Goal: Information Seeking & Learning: Learn about a topic

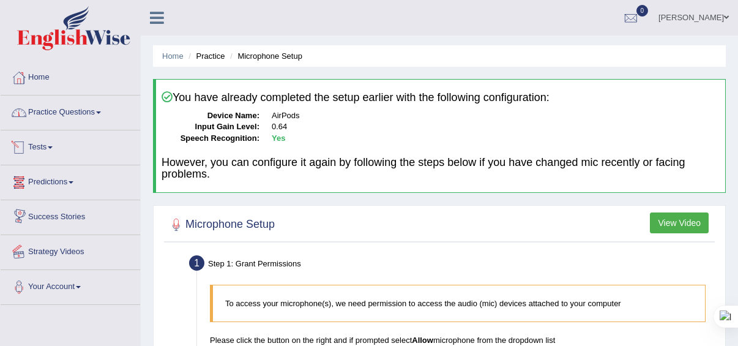
click at [103, 105] on link "Practice Questions" at bounding box center [70, 110] width 139 height 31
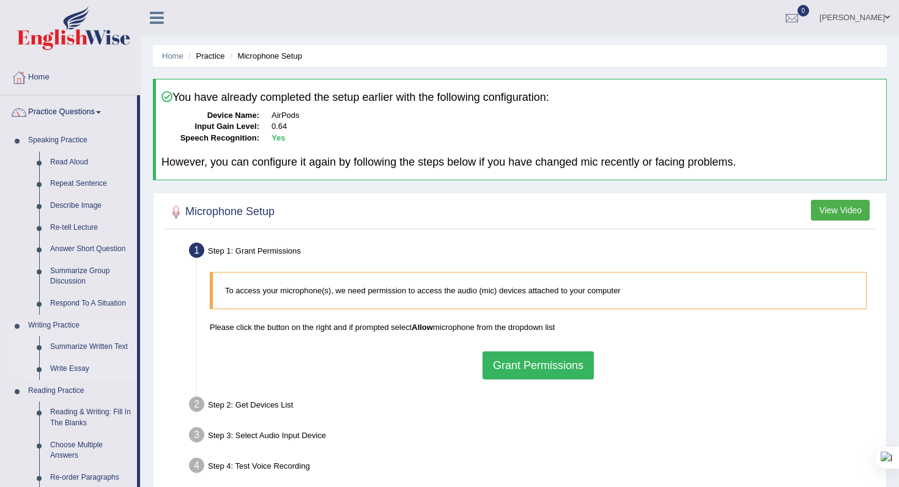
click at [75, 345] on link "Write Essay" at bounding box center [91, 369] width 92 height 22
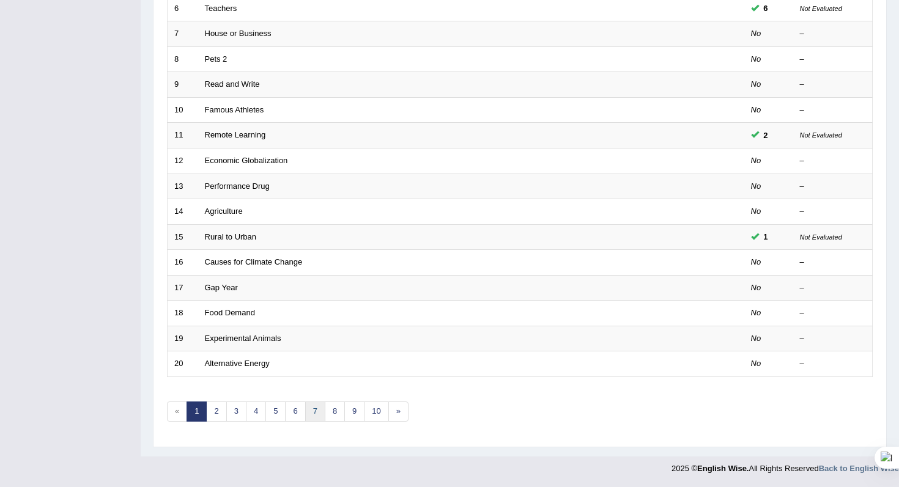
click at [312, 412] on link "7" at bounding box center [315, 412] width 20 height 20
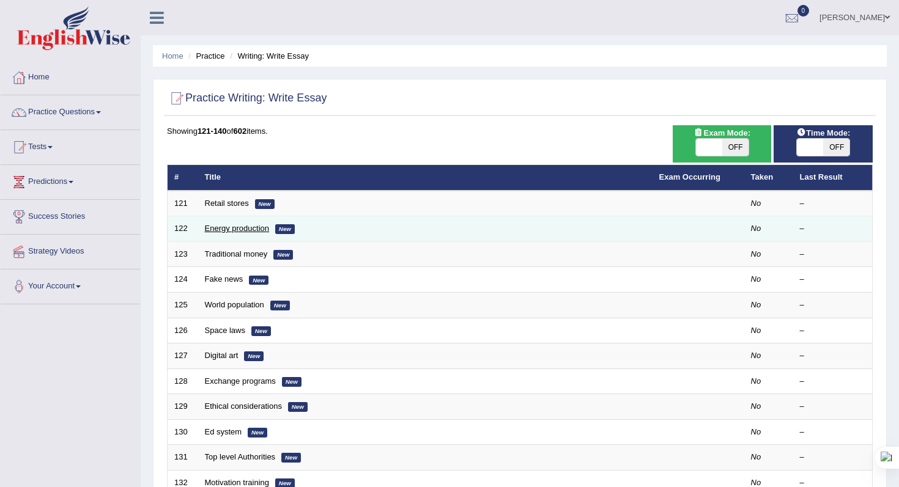
click at [249, 228] on link "Energy production" at bounding box center [237, 228] width 65 height 9
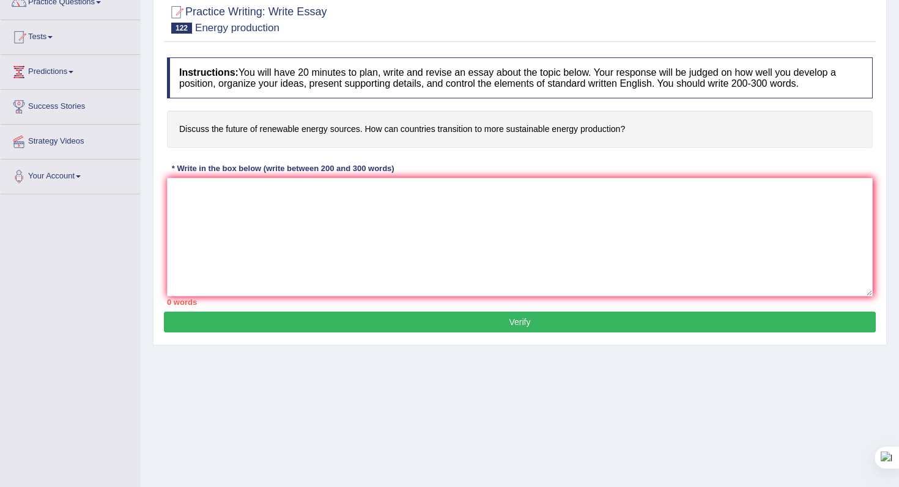
scroll to position [127, 0]
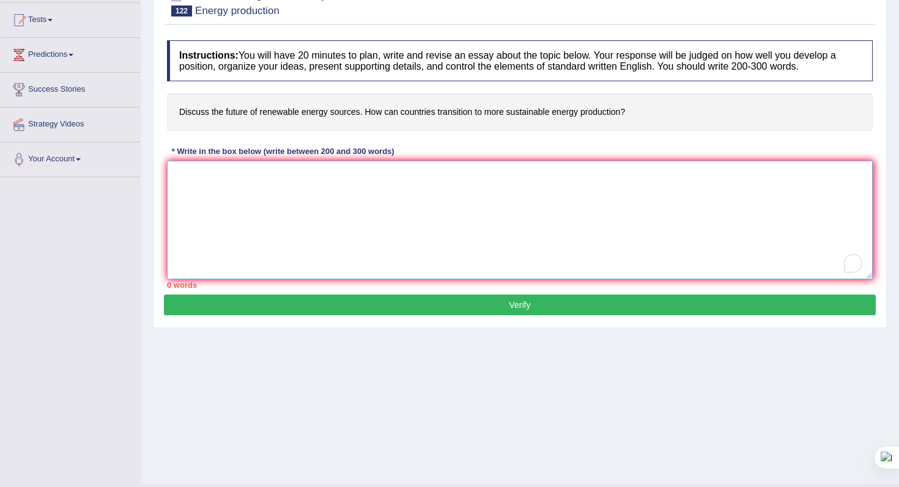
click at [204, 184] on textarea "To enrich screen reader interactions, please activate Accessibility in Grammarl…" at bounding box center [520, 220] width 706 height 119
paste textarea "The topic has been a subject of discussion. In my opinion, (. )and this issue h…"
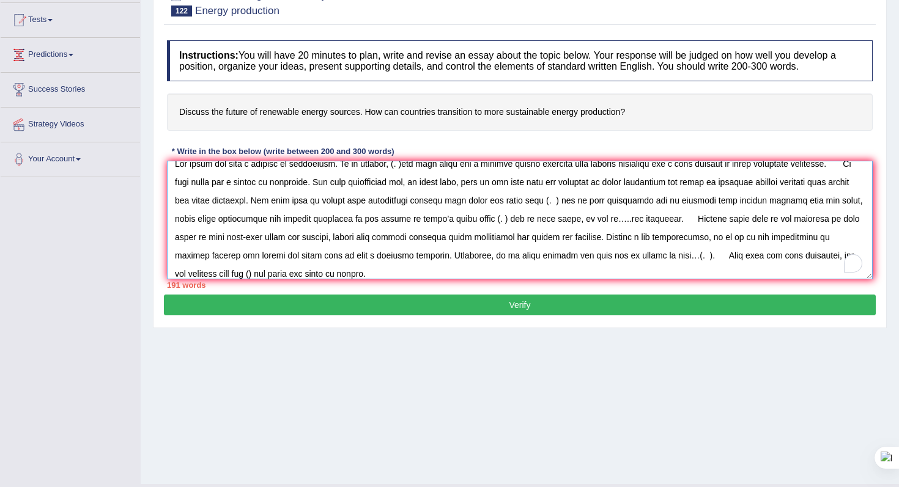
scroll to position [0, 0]
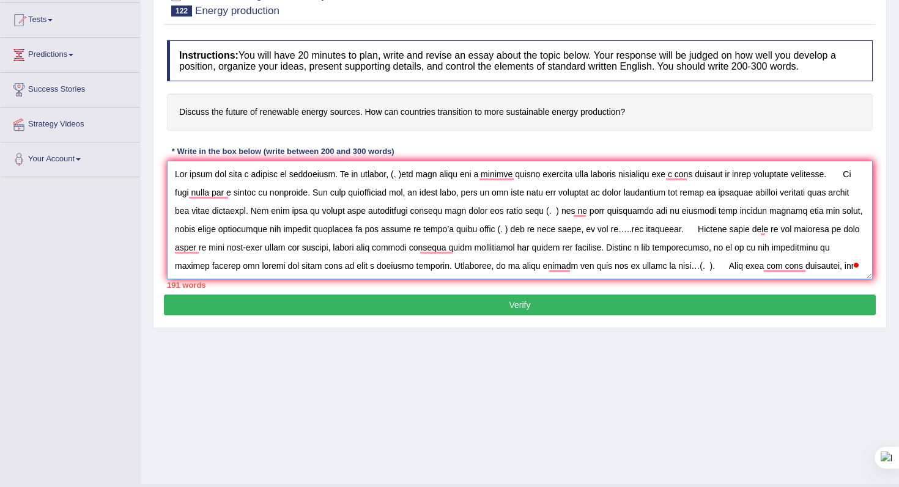
drag, startPoint x: 408, startPoint y: 176, endPoint x: 399, endPoint y: 177, distance: 8.6
click at [399, 177] on textarea "To enrich screen reader interactions, please activate Accessibility in Grammarl…" at bounding box center [520, 220] width 706 height 119
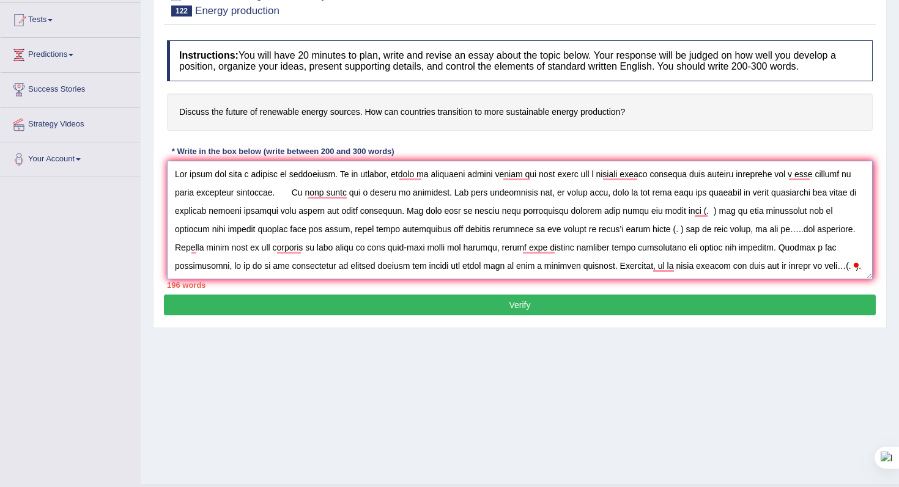
click at [396, 175] on textarea "To enrich screen reader interactions, please activate Accessibility in Grammarl…" at bounding box center [520, 220] width 706 height 119
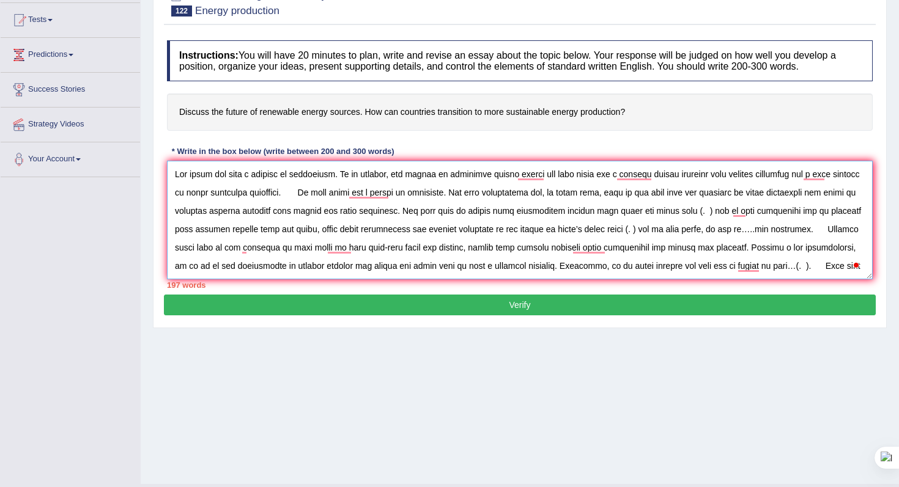
click at [546, 174] on textarea "To enrich screen reader interactions, please activate Accessibility in Grammarl…" at bounding box center [520, 220] width 706 height 119
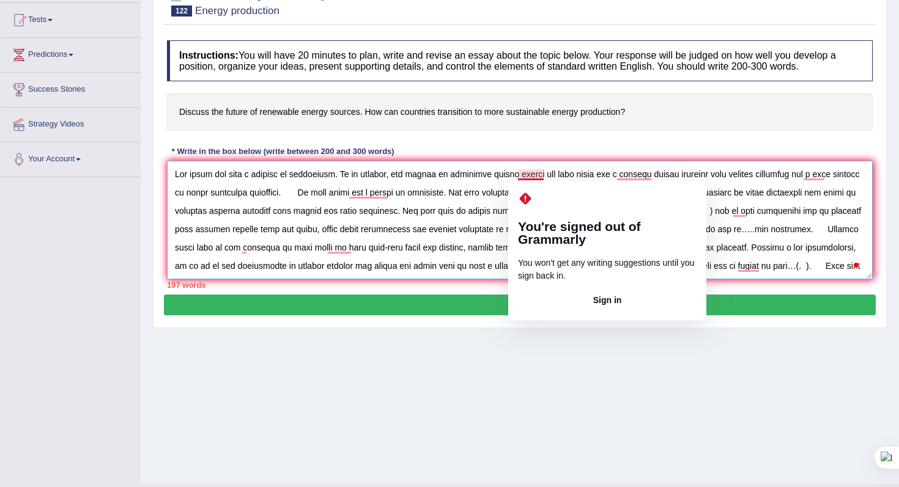
click at [542, 174] on textarea "To enrich screen reader interactions, please activate Accessibility in Grammarl…" at bounding box center [520, 220] width 706 height 119
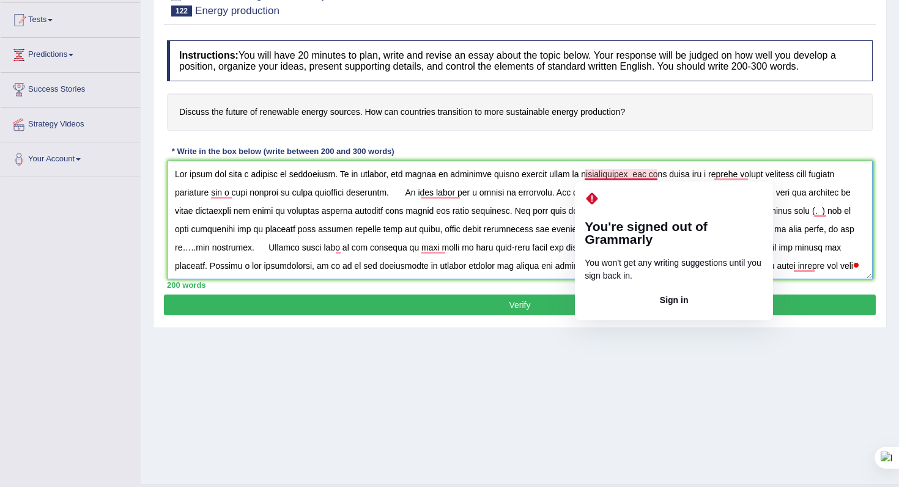
click at [638, 176] on textarea "To enrich screen reader interactions, please activate Accessibility in Grammarl…" at bounding box center [520, 220] width 706 height 119
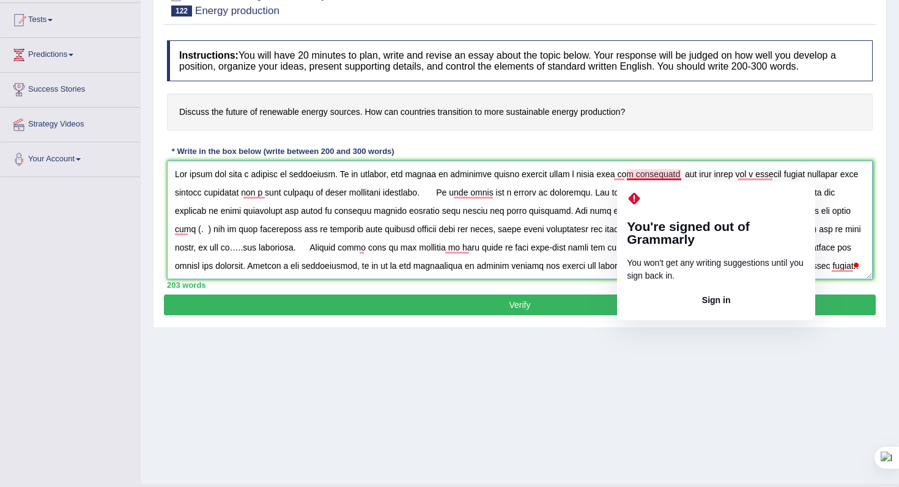
click at [661, 177] on textarea "To enrich screen reader interactions, please activate Accessibility in Grammarl…" at bounding box center [520, 220] width 706 height 119
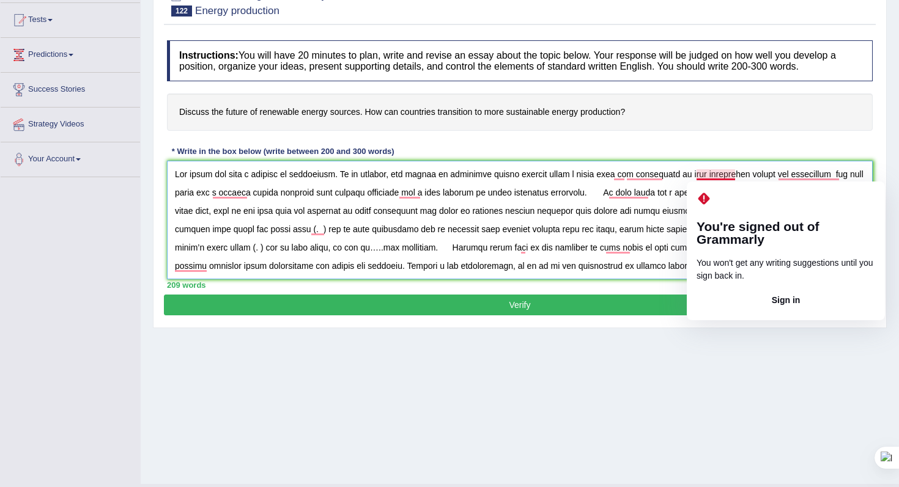
click at [721, 174] on textarea "To enrich screen reader interactions, please activate Accessibility in Grammarl…" at bounding box center [520, 220] width 706 height 119
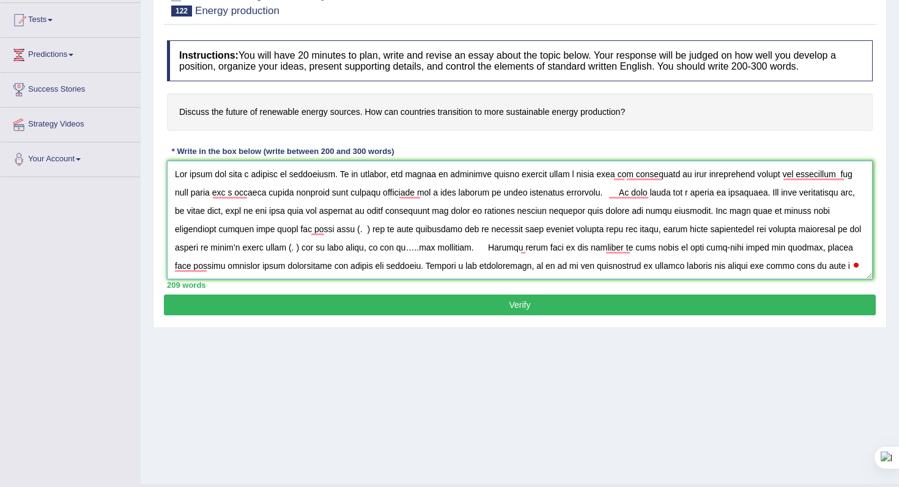
click at [734, 175] on textarea "To enrich screen reader interactions, please activate Accessibility in Grammarl…" at bounding box center [520, 220] width 706 height 119
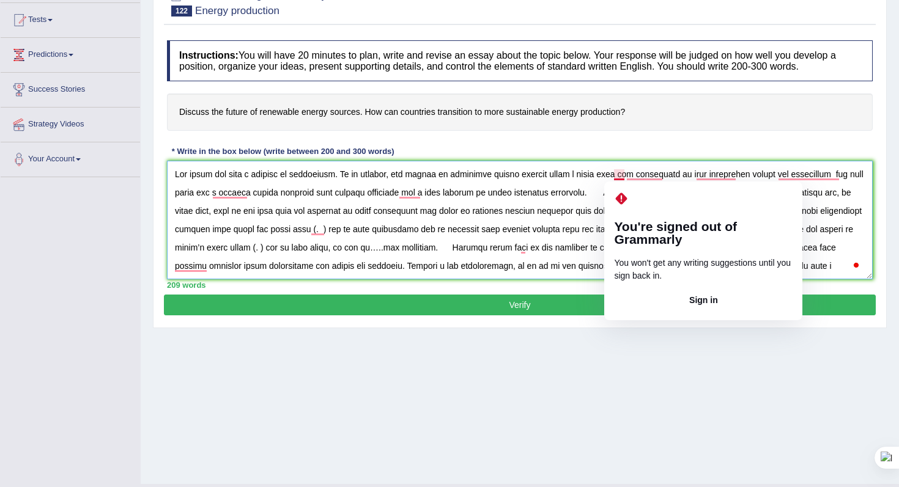
click at [623, 178] on textarea "To enrich screen reader interactions, please activate Accessibility in Grammarl…" at bounding box center [520, 220] width 706 height 119
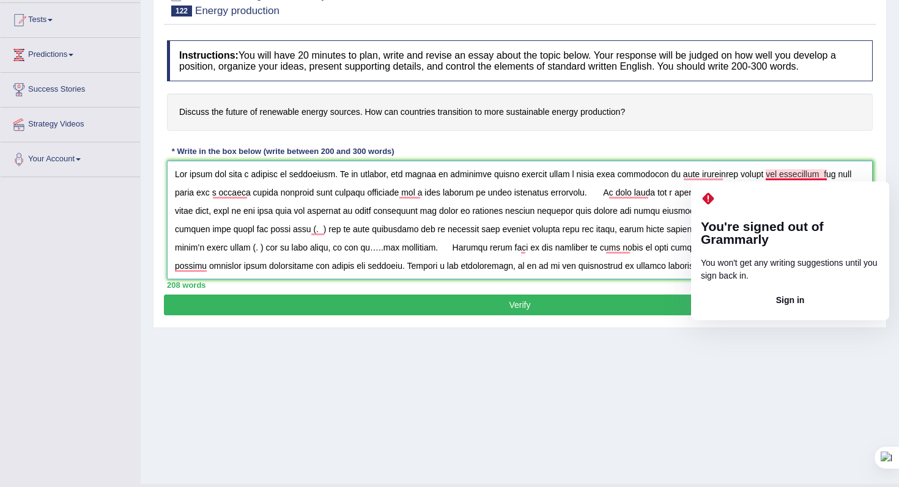
click at [805, 176] on textarea "To enrich screen reader interactions, please activate Accessibility in Grammarl…" at bounding box center [520, 220] width 706 height 119
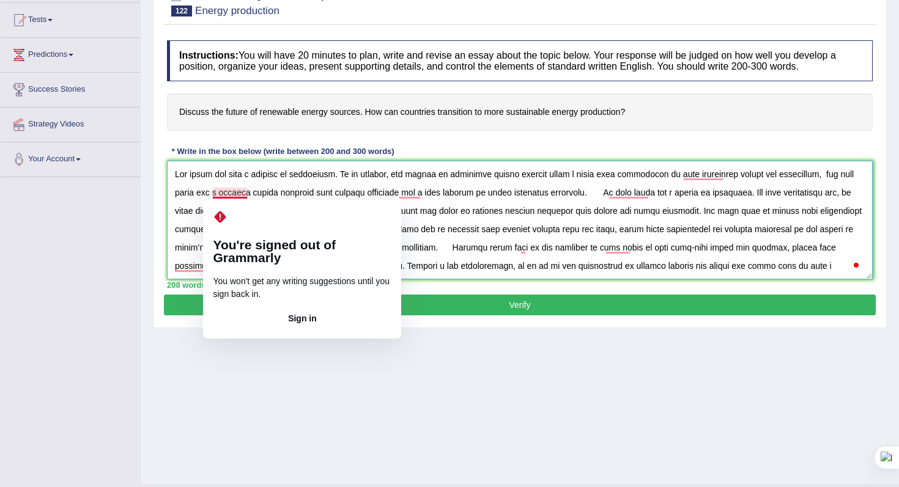
click at [223, 193] on textarea "To enrich screen reader interactions, please activate Accessibility in Grammarl…" at bounding box center [520, 220] width 706 height 119
click at [220, 192] on textarea "To enrich screen reader interactions, please activate Accessibility in Grammarl…" at bounding box center [520, 220] width 706 height 119
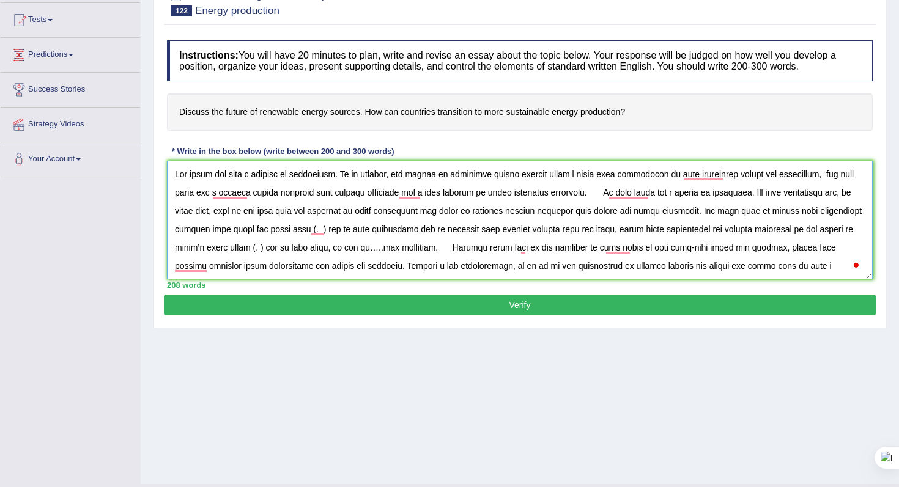
click at [249, 193] on textarea "To enrich screen reader interactions, please activate Accessibility in Grammarl…" at bounding box center [520, 220] width 706 height 119
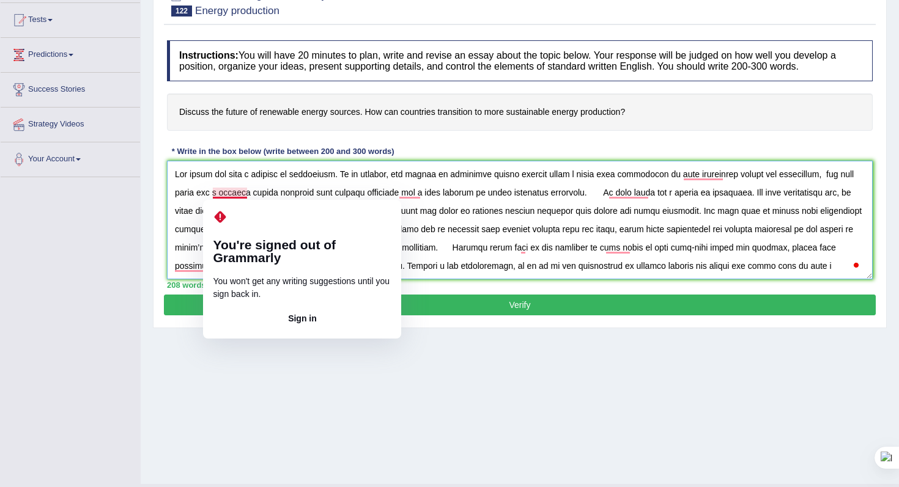
click at [217, 194] on textarea "To enrich screen reader interactions, please activate Accessibility in Grammarl…" at bounding box center [520, 220] width 706 height 119
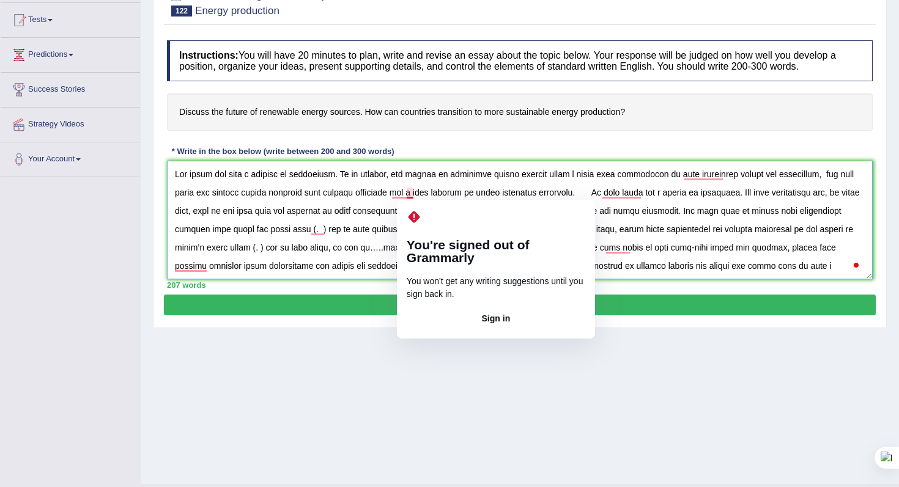
click at [407, 193] on textarea "To enrich screen reader interactions, please activate Accessibility in Grammarl…" at bounding box center [520, 220] width 706 height 119
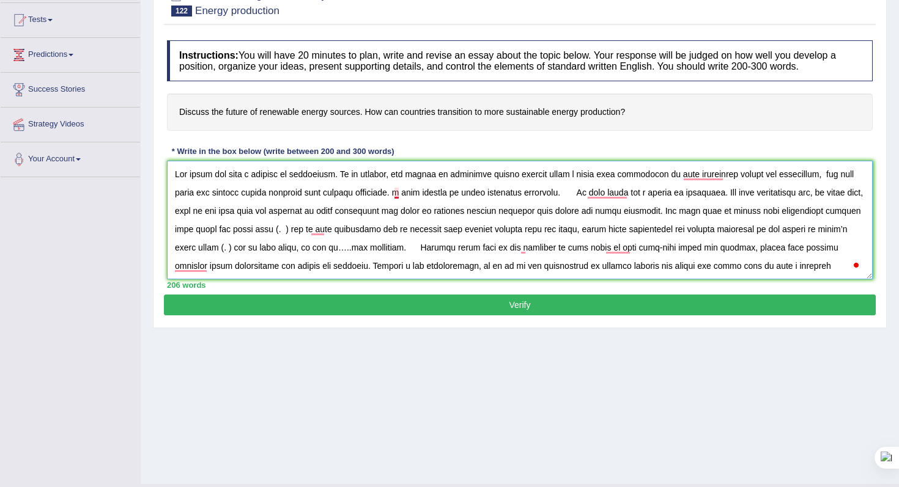
click at [399, 193] on textarea "To enrich screen reader interactions, please activate Accessibility in Grammarl…" at bounding box center [520, 220] width 706 height 119
click at [571, 196] on textarea "To enrich screen reader interactions, please activate Accessibility in Grammarl…" at bounding box center [520, 220] width 706 height 119
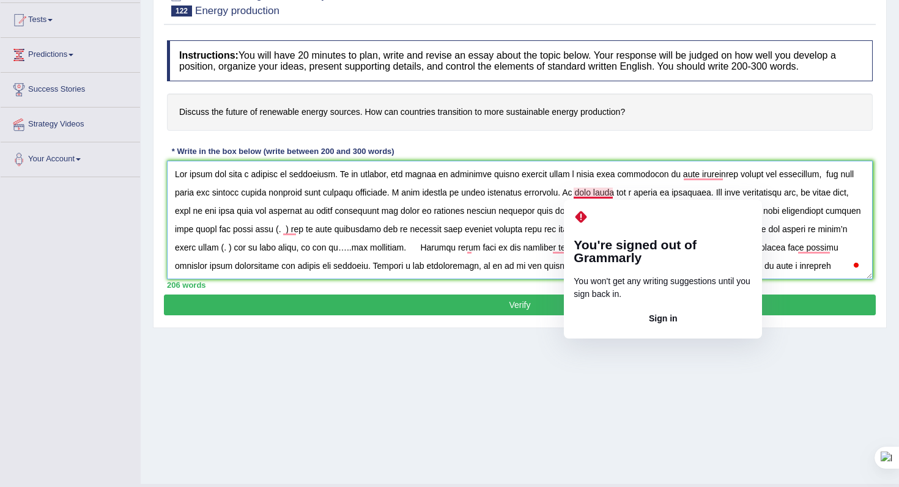
click at [561, 192] on textarea "To enrich screen reader interactions, please activate Accessibility in Grammarl…" at bounding box center [520, 220] width 706 height 119
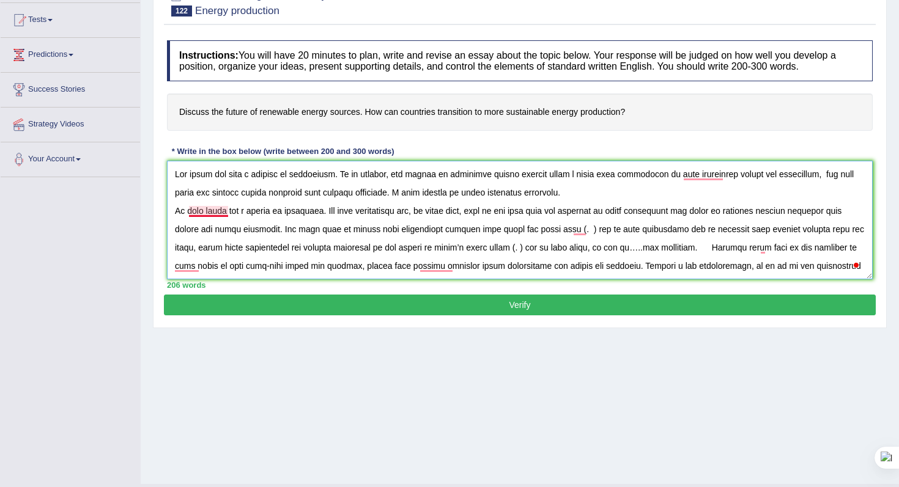
click at [208, 216] on textarea "To enrich screen reader interactions, please activate Accessibility in Grammarl…" at bounding box center [520, 220] width 706 height 119
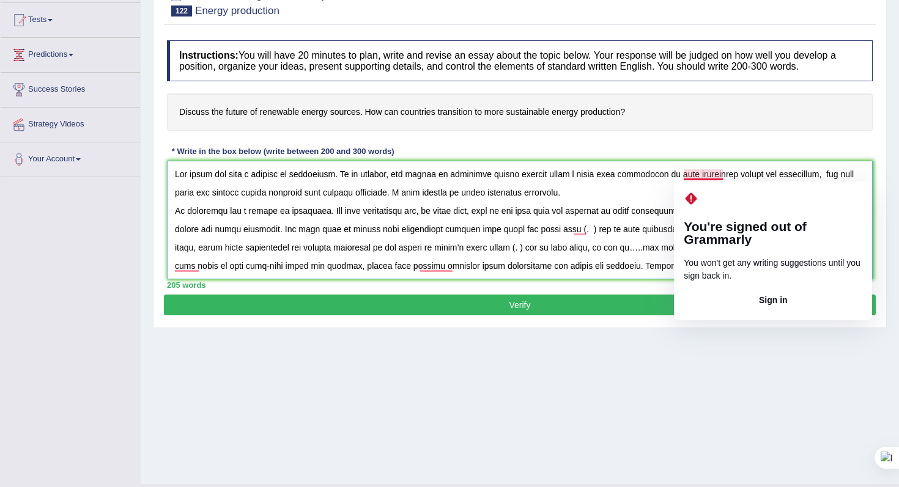
click at [664, 196] on textarea "To enrich screen reader interactions, please activate Accessibility in Grammarl…" at bounding box center [520, 220] width 706 height 119
click at [714, 175] on textarea "To enrich screen reader interactions, please activate Accessibility in Grammarl…" at bounding box center [520, 220] width 706 height 119
click at [712, 175] on textarea "To enrich screen reader interactions, please activate Accessibility in Grammarl…" at bounding box center [520, 220] width 706 height 119
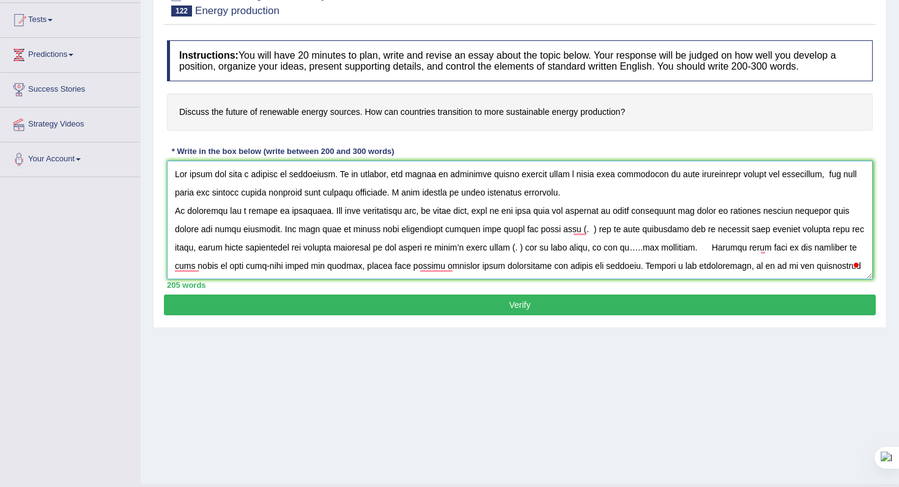
drag, startPoint x: 572, startPoint y: 228, endPoint x: 562, endPoint y: 232, distance: 11.2
click at [562, 232] on textarea "To enrich screen reader interactions, please activate Accessibility in Grammarl…" at bounding box center [520, 220] width 706 height 119
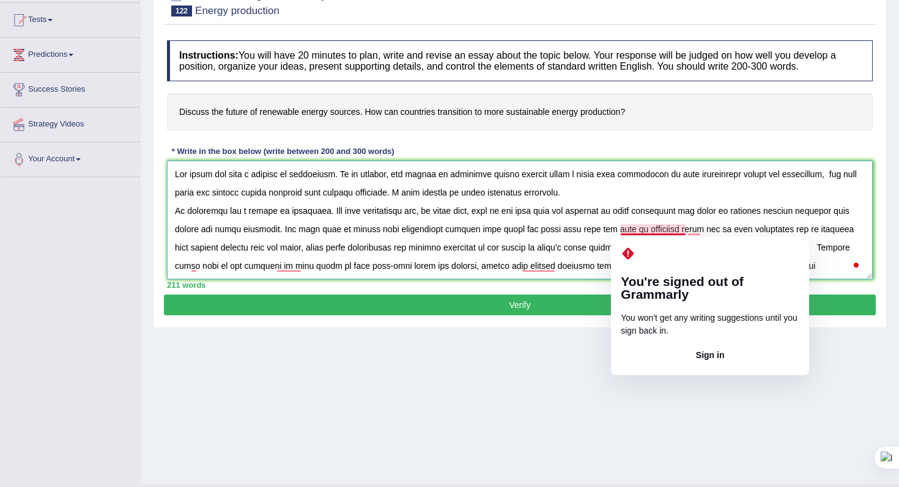
click at [636, 231] on textarea "To enrich screen reader interactions, please activate Accessibility in Grammarl…" at bounding box center [520, 220] width 706 height 119
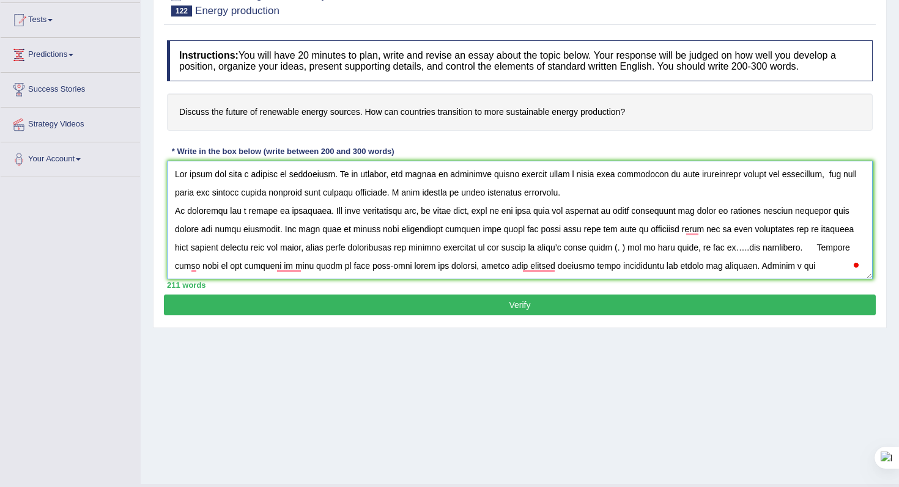
click at [698, 232] on textarea "To enrich screen reader interactions, please activate Accessibility in Grammarl…" at bounding box center [520, 220] width 706 height 119
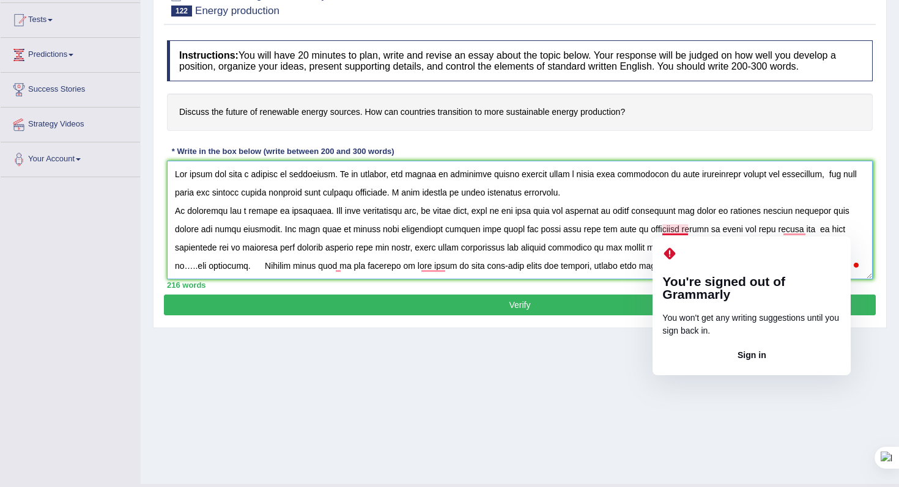
click at [664, 230] on textarea "To enrich screen reader interactions, please activate Accessibility in Grammarl…" at bounding box center [520, 220] width 706 height 119
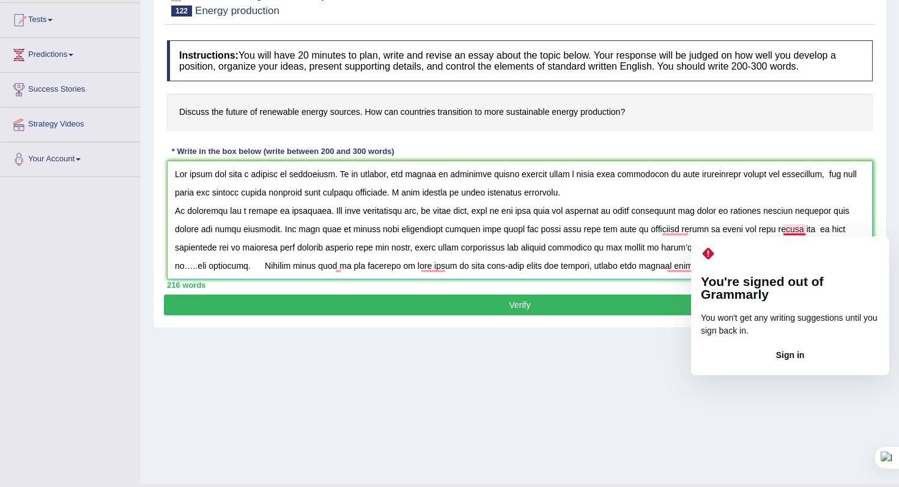
click at [801, 229] on textarea "To enrich screen reader interactions, please activate Accessibility in Grammarl…" at bounding box center [520, 220] width 706 height 119
click at [785, 231] on textarea "To enrich screen reader interactions, please activate Accessibility in Grammarl…" at bounding box center [520, 220] width 706 height 119
click at [783, 231] on textarea "To enrich screen reader interactions, please activate Accessibility in Grammarl…" at bounding box center [520, 220] width 706 height 119
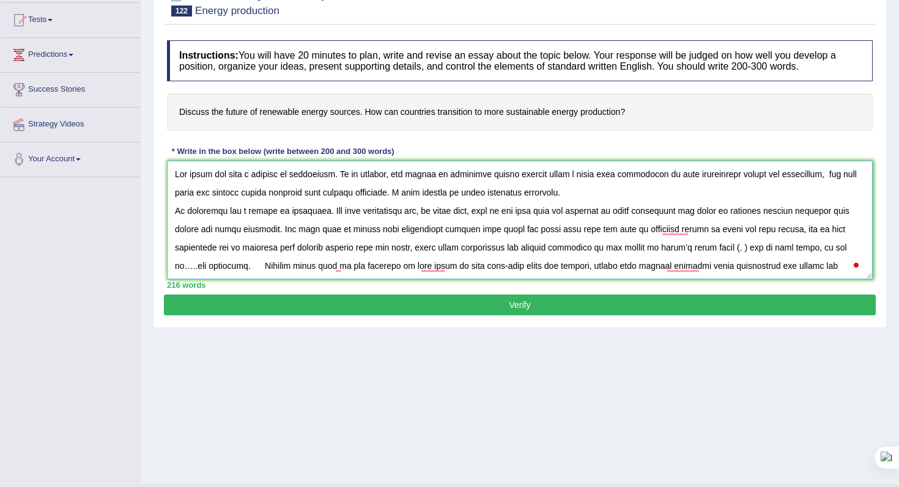
scroll to position [37, 0]
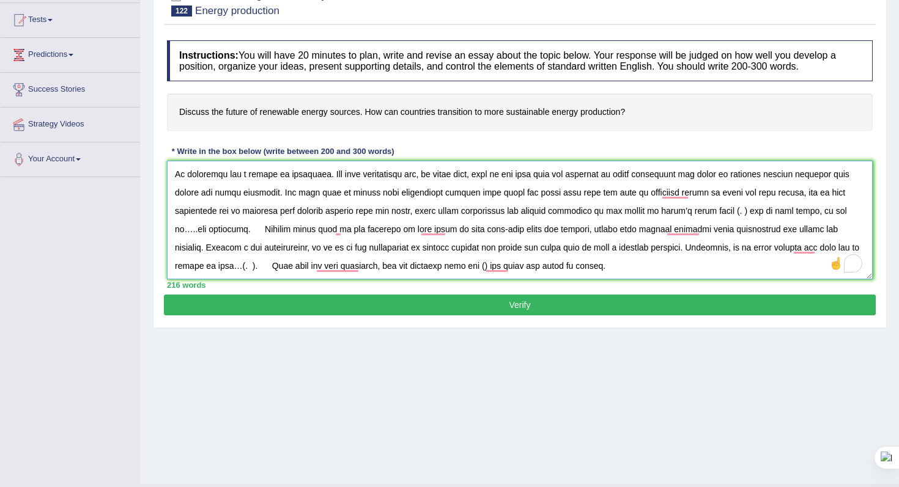
drag, startPoint x: 196, startPoint y: 230, endPoint x: 186, endPoint y: 229, distance: 10.4
click at [186, 229] on textarea "To enrich screen reader interactions, please activate Accessibility in Grammarl…" at bounding box center [520, 220] width 706 height 119
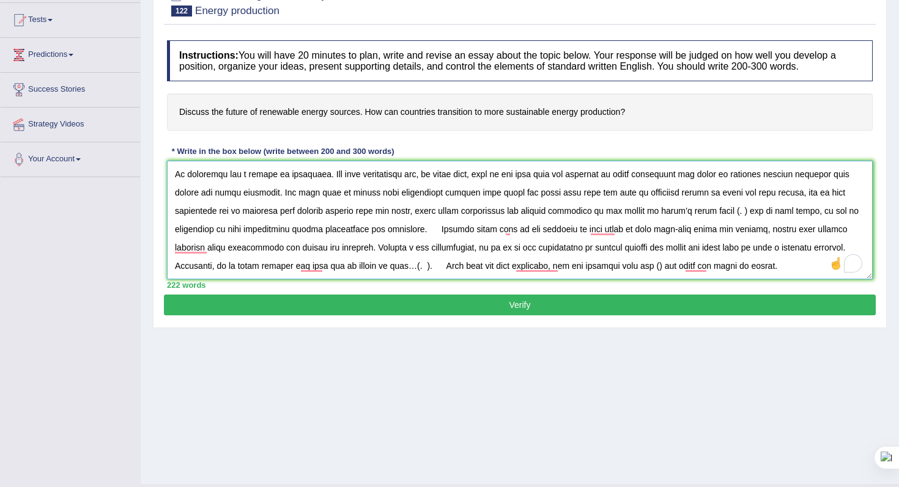
click at [433, 227] on textarea "To enrich screen reader interactions, please activate Accessibility in Grammarl…" at bounding box center [520, 220] width 706 height 119
click at [442, 227] on textarea "To enrich screen reader interactions, please activate Accessibility in Grammarl…" at bounding box center [520, 220] width 706 height 119
click at [440, 227] on textarea "To enrich screen reader interactions, please activate Accessibility in Grammarl…" at bounding box center [520, 220] width 706 height 119
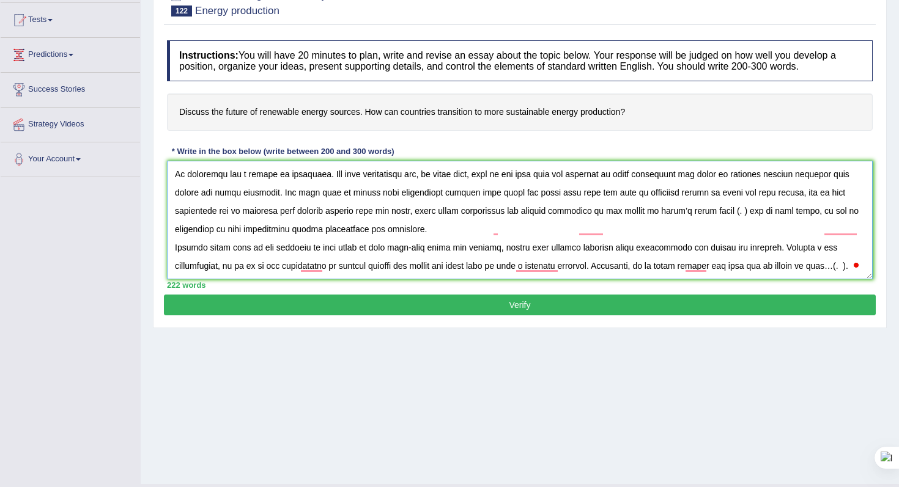
scroll to position [55, 0]
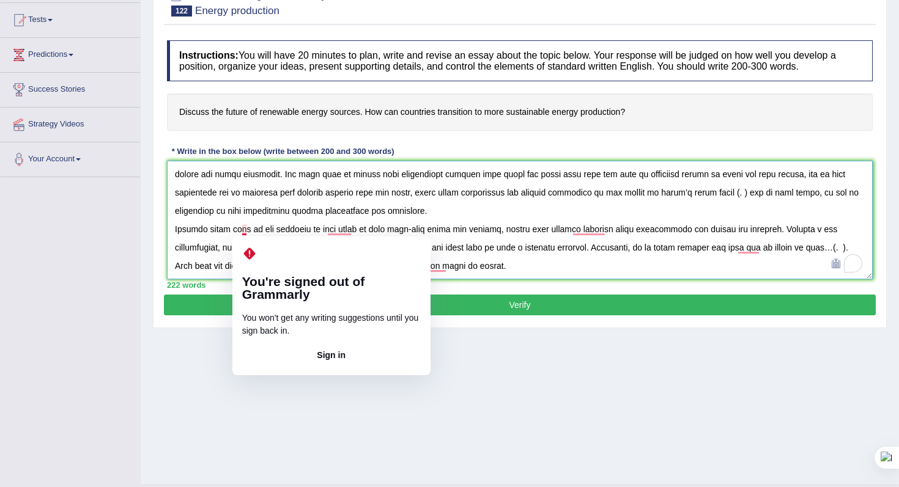
click at [241, 229] on textarea "To enrich screen reader interactions, please activate Accessibility in Grammarl…" at bounding box center [520, 220] width 706 height 119
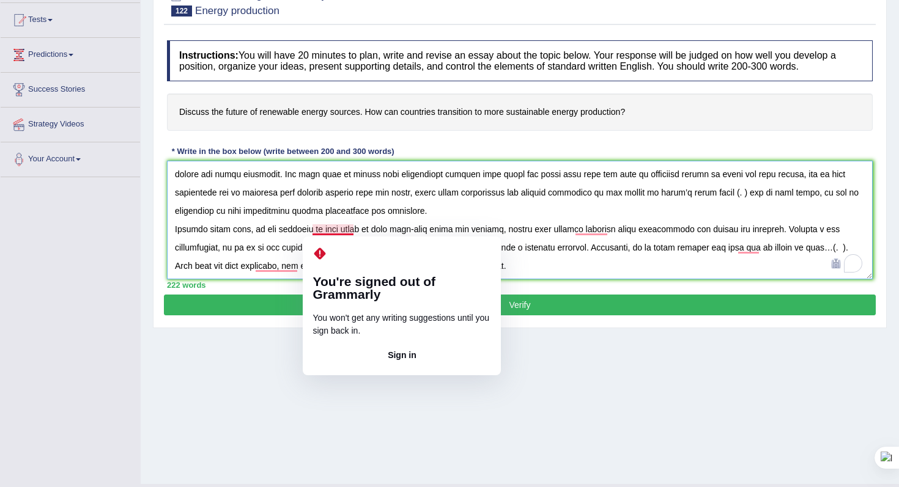
click at [438, 207] on textarea "To enrich screen reader interactions, please activate Accessibility in Grammarl…" at bounding box center [520, 220] width 706 height 119
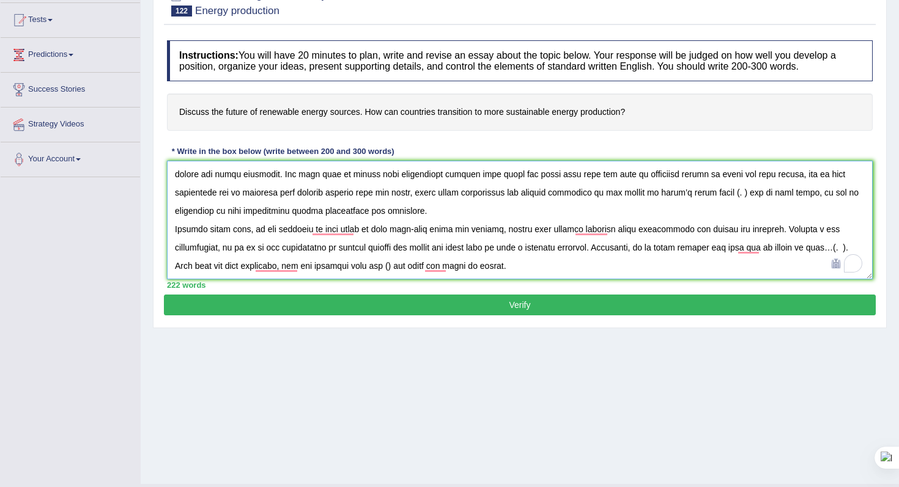
drag, startPoint x: 752, startPoint y: 193, endPoint x: 741, endPoint y: 193, distance: 10.4
click at [741, 193] on textarea "To enrich screen reader interactions, please activate Accessibility in Grammarl…" at bounding box center [520, 220] width 706 height 119
click at [539, 261] on textarea "To enrich screen reader interactions, please activate Accessibility in Grammarl…" at bounding box center [520, 220] width 706 height 119
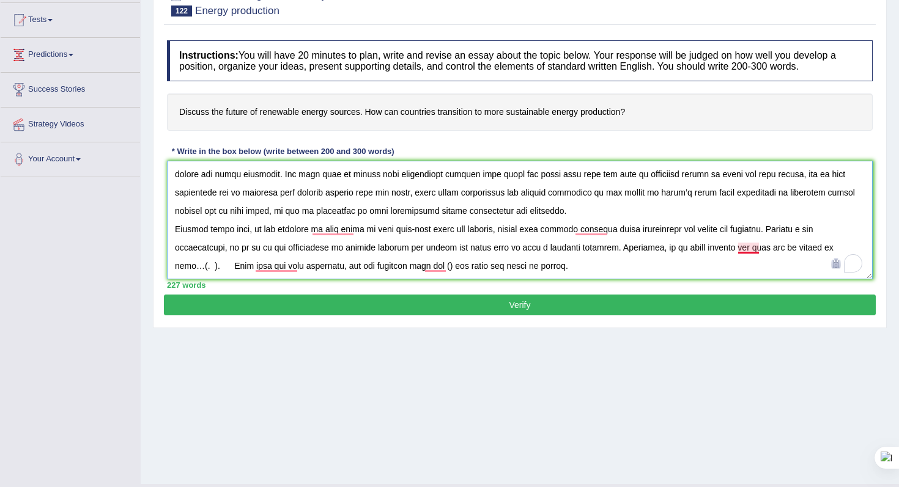
click at [753, 243] on textarea "To enrich screen reader interactions, please activate Accessibility in Grammarl…" at bounding box center [520, 220] width 706 height 119
drag, startPoint x: 857, startPoint y: 250, endPoint x: 835, endPoint y: 249, distance: 22.0
click at [835, 249] on textarea "To enrich screen reader interactions, please activate Accessibility in Grammarl…" at bounding box center [520, 220] width 706 height 119
click at [254, 273] on textarea "To enrich screen reader interactions, please activate Accessibility in Grammarl…" at bounding box center [520, 220] width 706 height 119
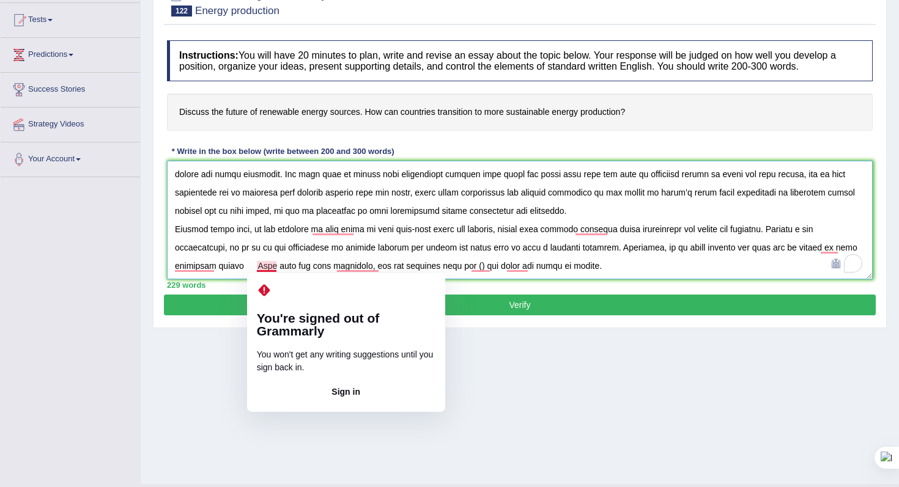
click at [257, 265] on textarea "To enrich screen reader interactions, please activate Accessibility in Grammarl…" at bounding box center [520, 220] width 706 height 119
click at [262, 263] on textarea "To enrich screen reader interactions, please activate Accessibility in Grammarl…" at bounding box center [520, 220] width 706 height 119
click at [257, 265] on textarea "To enrich screen reader interactions, please activate Accessibility in Grammarl…" at bounding box center [520, 220] width 706 height 119
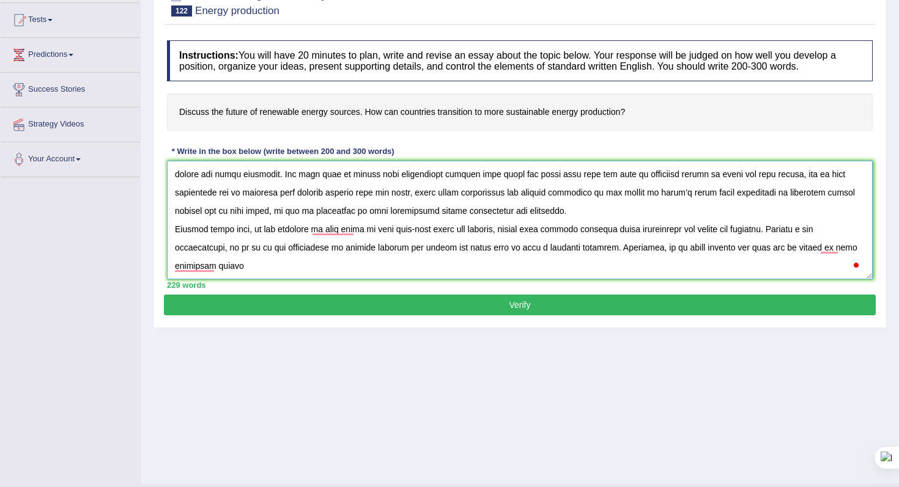
scroll to position [73, 0]
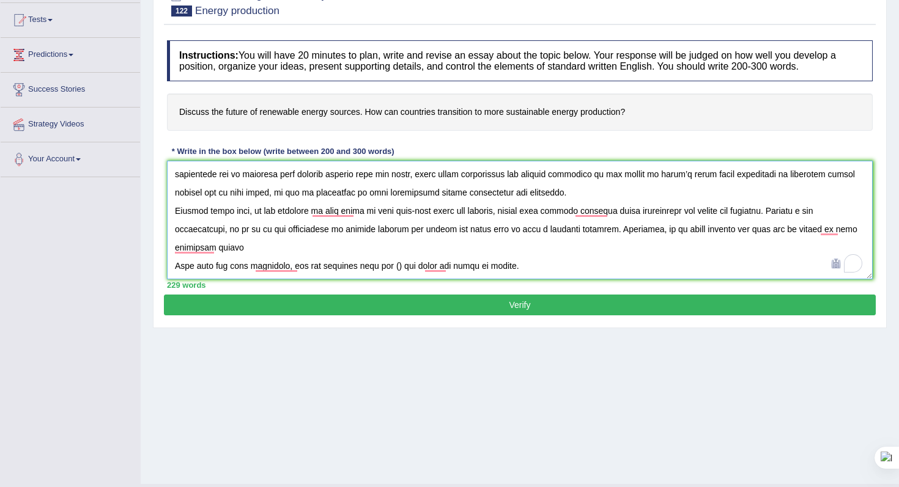
click at [244, 253] on textarea "To enrich screen reader interactions, please activate Accessibility in Grammarl…" at bounding box center [520, 220] width 706 height 119
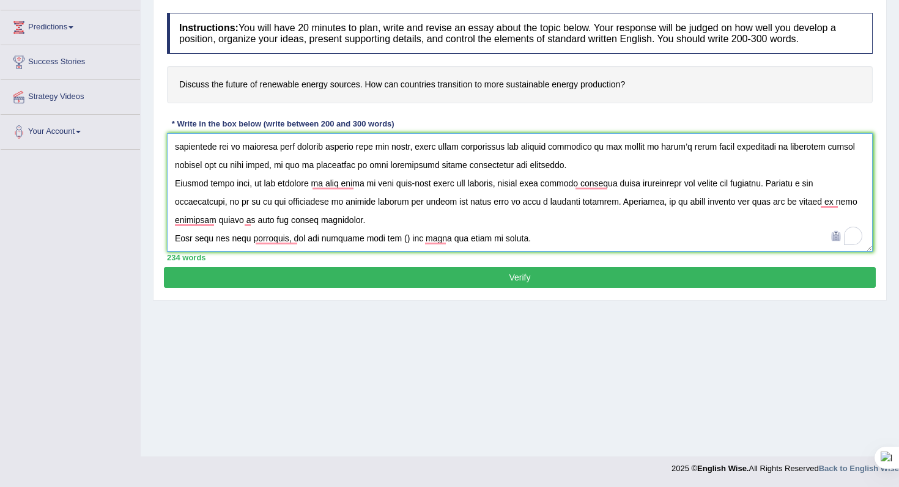
drag, startPoint x: 412, startPoint y: 240, endPoint x: 401, endPoint y: 240, distance: 10.4
click at [401, 240] on textarea "To enrich screen reader interactions, please activate Accessibility in Grammarl…" at bounding box center [520, 192] width 706 height 119
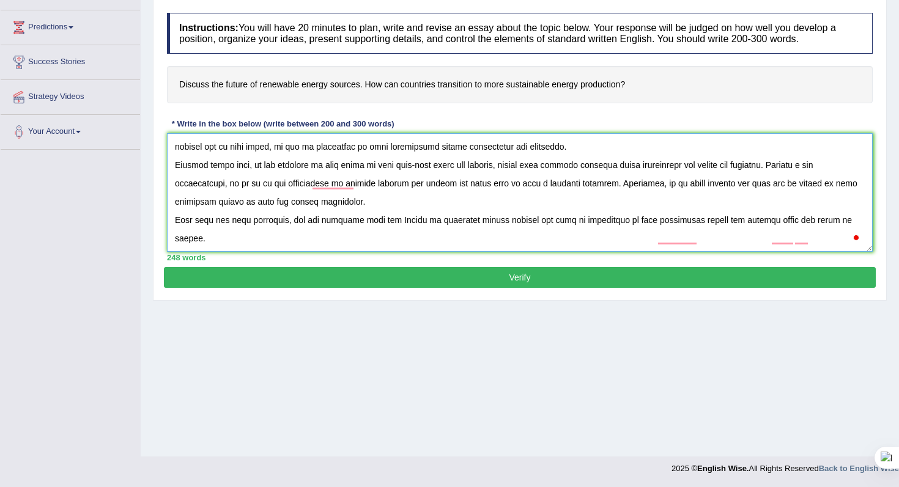
scroll to position [92, 0]
click at [680, 218] on textarea "To enrich screen reader interactions, please activate Accessibility in Grammarl…" at bounding box center [520, 192] width 706 height 119
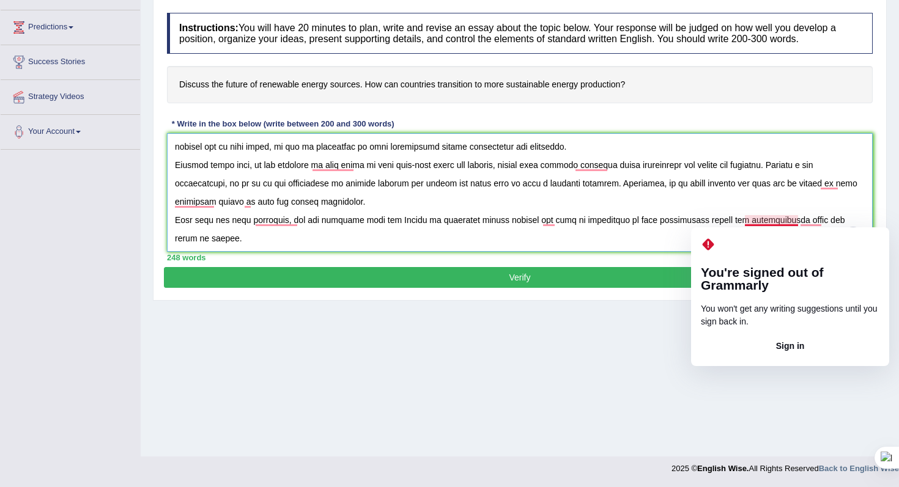
click at [787, 221] on textarea "To enrich screen reader interactions, please activate Accessibility in Grammarl…" at bounding box center [520, 192] width 706 height 119
click at [815, 221] on textarea "To enrich screen reader interactions, please activate Accessibility in Grammarl…" at bounding box center [520, 192] width 706 height 119
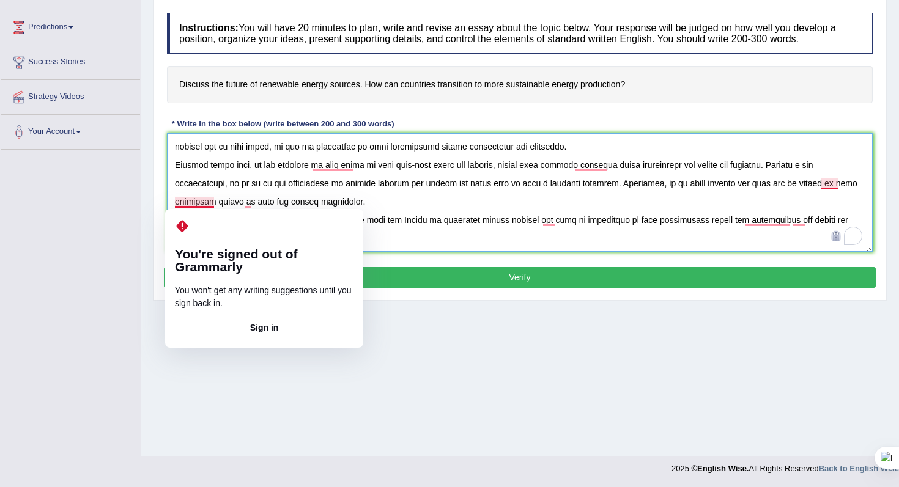
click at [177, 202] on textarea "To enrich screen reader interactions, please activate Accessibility in Grammarl…" at bounding box center [520, 192] width 706 height 119
click at [174, 198] on textarea "To enrich screen reader interactions, please activate Accessibility in Grammarl…" at bounding box center [520, 192] width 706 height 119
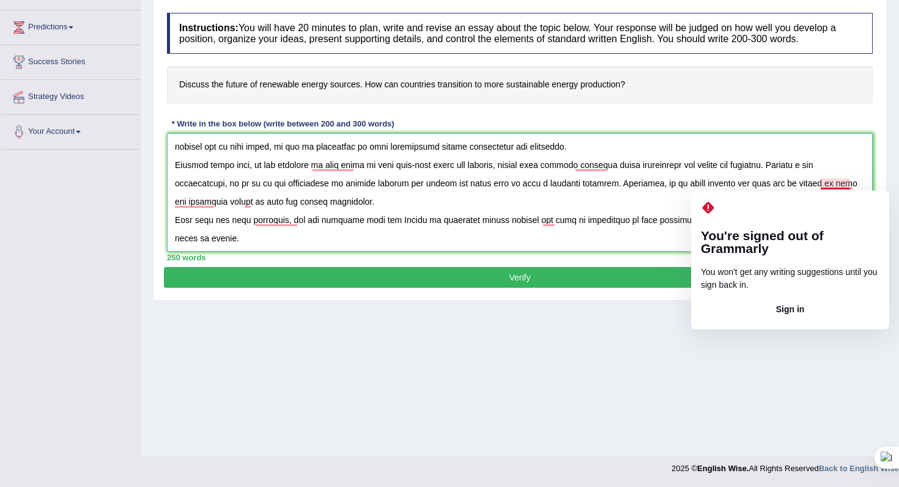
click at [835, 187] on textarea "To enrich screen reader interactions, please activate Accessibility in Grammarl…" at bounding box center [520, 192] width 706 height 119
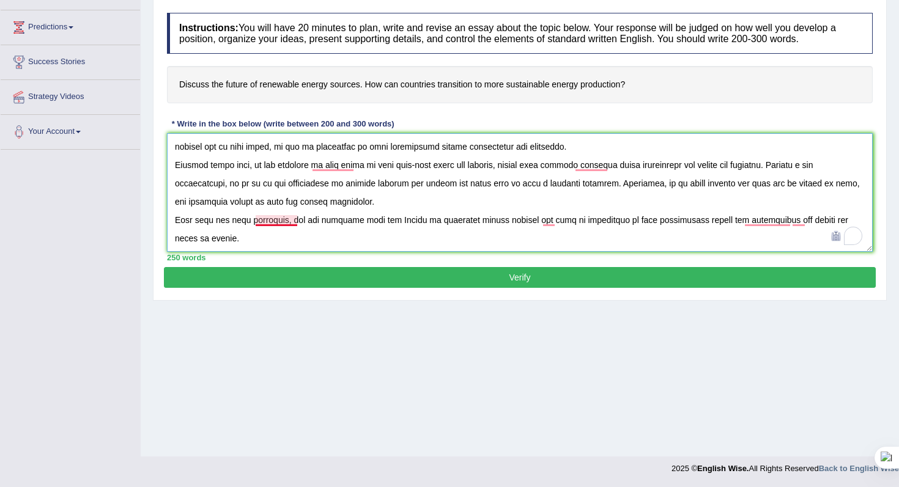
click at [269, 223] on textarea "To enrich screen reader interactions, please activate Accessibility in Grammarl…" at bounding box center [520, 192] width 706 height 119
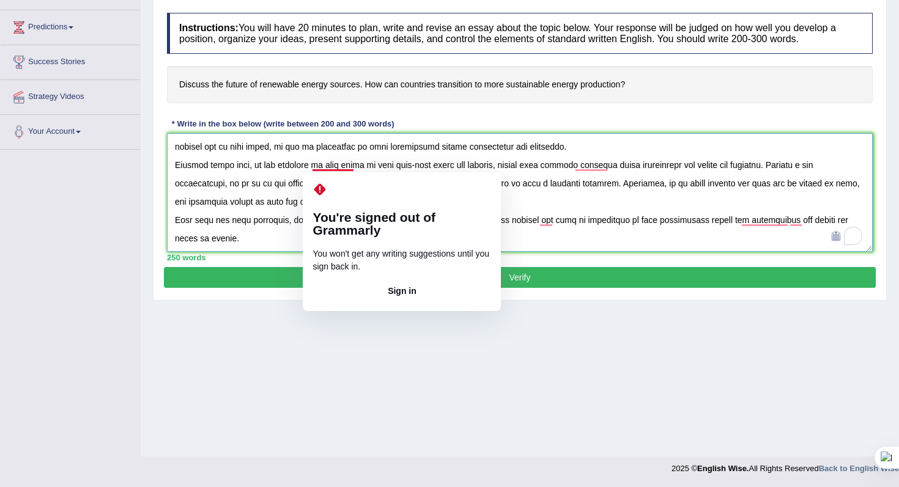
click at [329, 165] on textarea "To enrich screen reader interactions, please activate Accessibility in Grammarl…" at bounding box center [520, 192] width 706 height 119
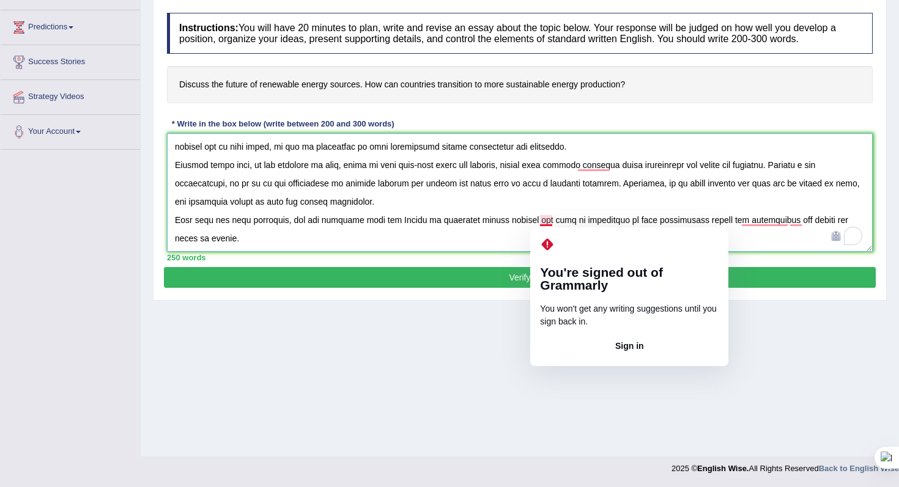
click at [537, 221] on textarea "To enrich screen reader interactions, please activate Accessibility in Grammarl…" at bounding box center [520, 192] width 706 height 119
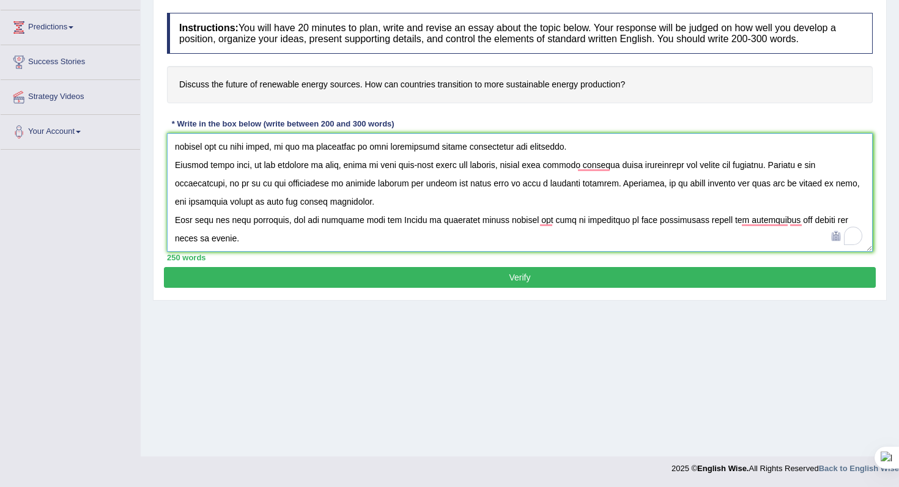
click at [548, 227] on textarea "To enrich screen reader interactions, please activate Accessibility in Grammarl…" at bounding box center [520, 192] width 706 height 119
drag, startPoint x: 551, startPoint y: 210, endPoint x: 550, endPoint y: 231, distance: 20.2
click at [550, 230] on textarea "To enrich screen reader interactions, please activate Accessibility in Grammarl…" at bounding box center [520, 192] width 706 height 119
click at [412, 240] on textarea "To enrich screen reader interactions, please activate Accessibility in Grammarl…" at bounding box center [520, 192] width 706 height 119
click at [404, 220] on textarea "To enrich screen reader interactions, please activate Accessibility in Grammarl…" at bounding box center [520, 192] width 706 height 119
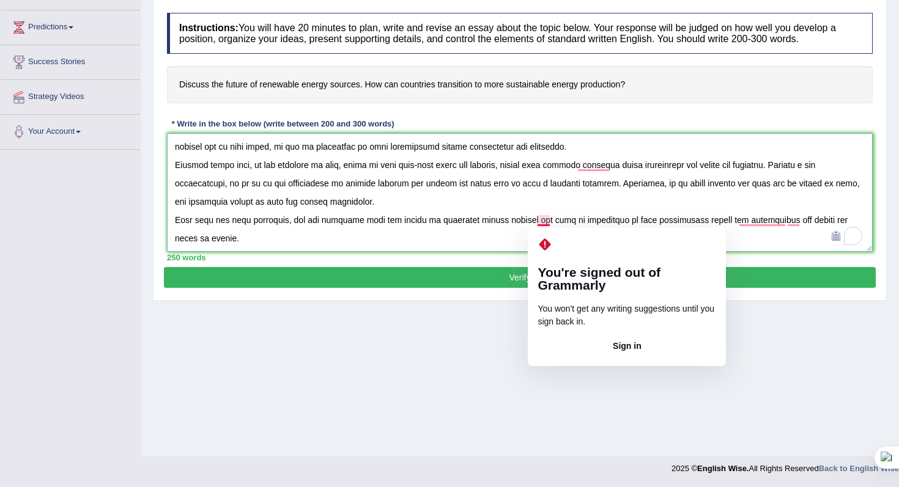
click at [545, 224] on textarea "To enrich screen reader interactions, please activate Accessibility in Grammarl…" at bounding box center [520, 192] width 706 height 119
click at [552, 215] on textarea "To enrich screen reader interactions, please activate Accessibility in Grammarl…" at bounding box center [520, 192] width 706 height 119
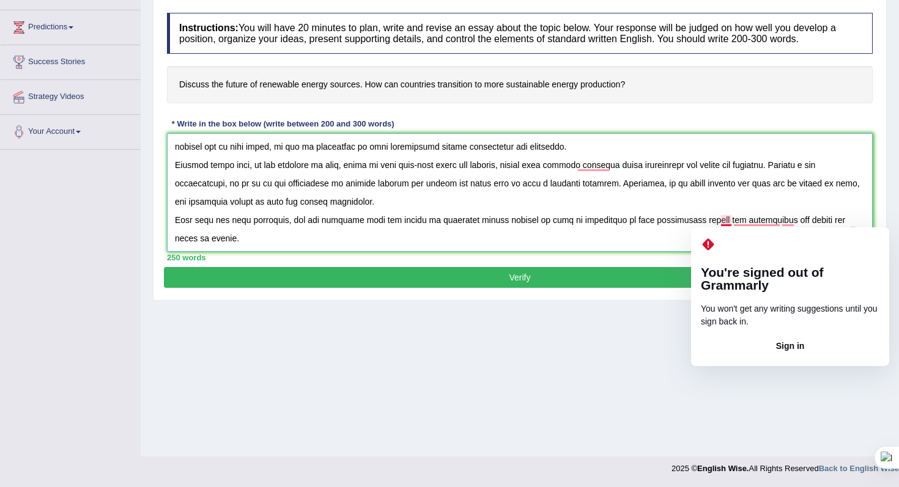
click at [728, 222] on textarea "To enrich screen reader interactions, please activate Accessibility in Grammarl…" at bounding box center [520, 192] width 706 height 119
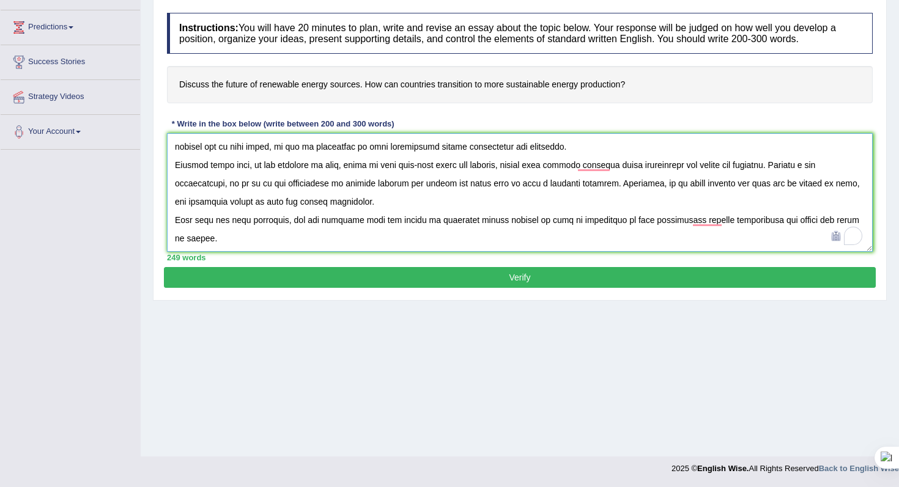
click at [723, 221] on textarea "To enrich screen reader interactions, please activate Accessibility in Grammarl…" at bounding box center [520, 192] width 706 height 119
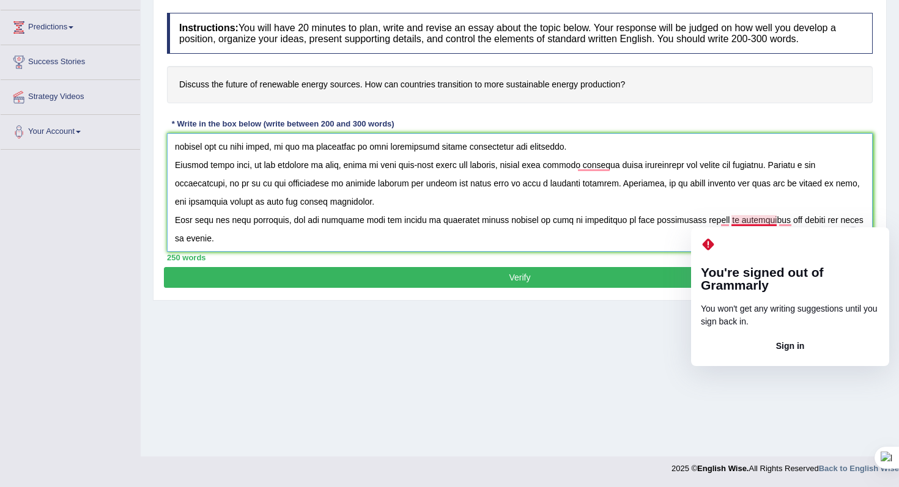
click at [734, 216] on textarea "To enrich screen reader interactions, please activate Accessibility in Grammarl…" at bounding box center [520, 192] width 706 height 119
click at [727, 218] on textarea "To enrich screen reader interactions, please activate Accessibility in Grammarl…" at bounding box center [520, 192] width 706 height 119
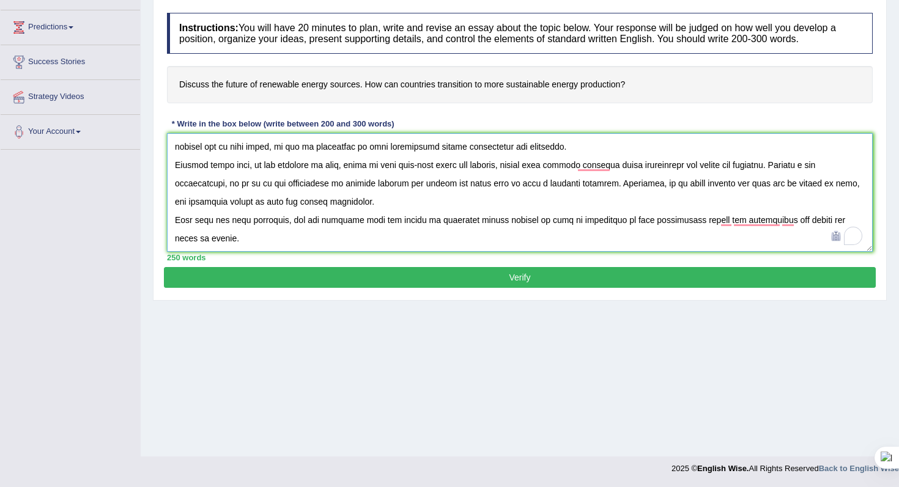
click at [780, 222] on textarea "To enrich screen reader interactions, please activate Accessibility in Grammarl…" at bounding box center [520, 192] width 706 height 119
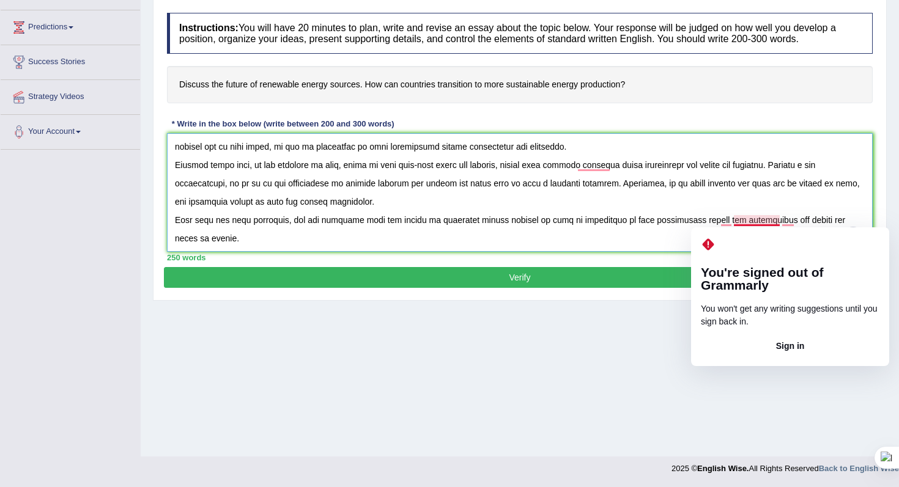
click at [769, 337] on button "Sign in" at bounding box center [790, 347] width 179 height 20
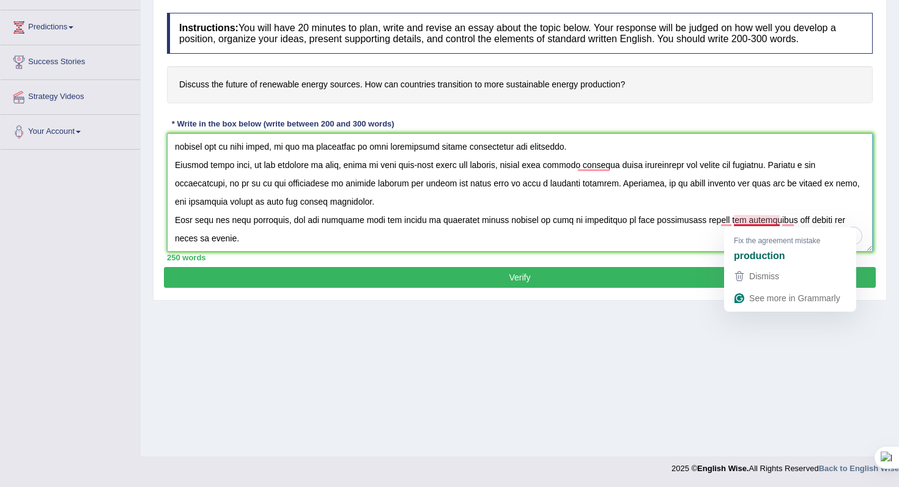
click at [776, 223] on textarea "To enrich screen reader interactions, please activate Accessibility in Grammarl…" at bounding box center [520, 192] width 706 height 119
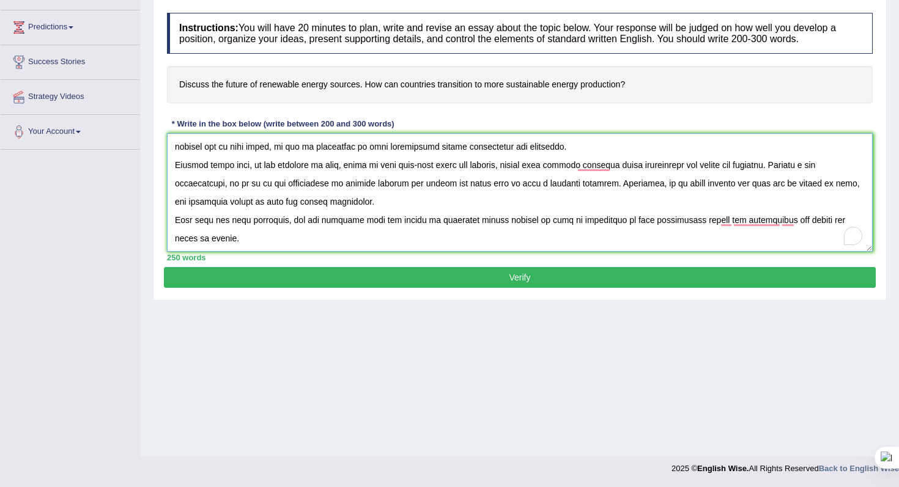
click at [782, 223] on textarea "To enrich screen reader interactions, please activate Accessibility in Grammarl…" at bounding box center [520, 192] width 706 height 119
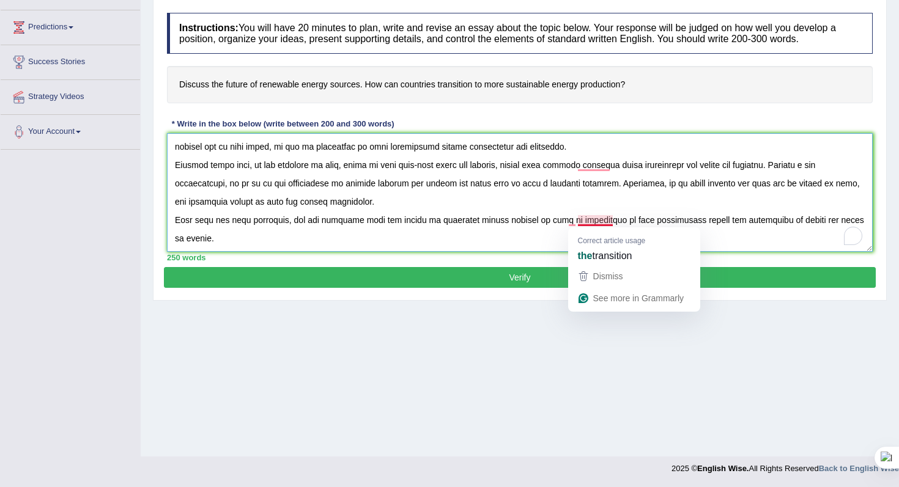
click at [594, 224] on textarea "To enrich screen reader interactions, please activate Accessibility in Grammarl…" at bounding box center [520, 192] width 706 height 119
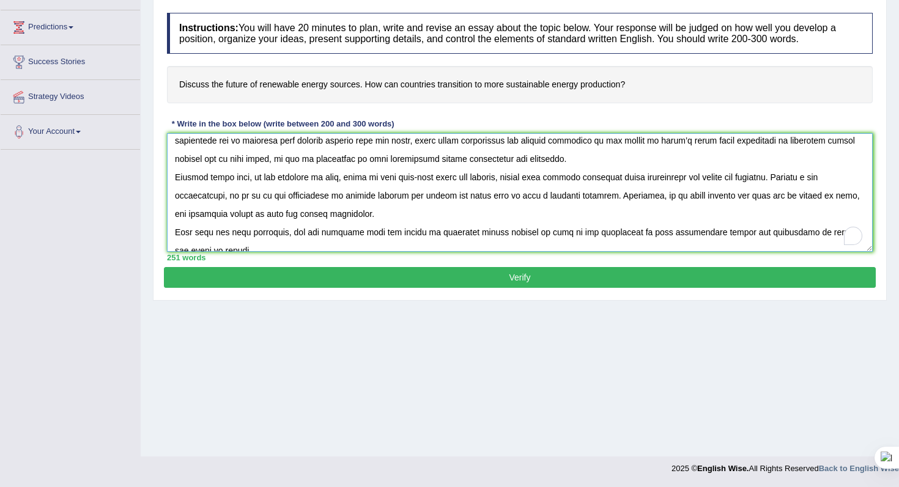
scroll to position [0, 0]
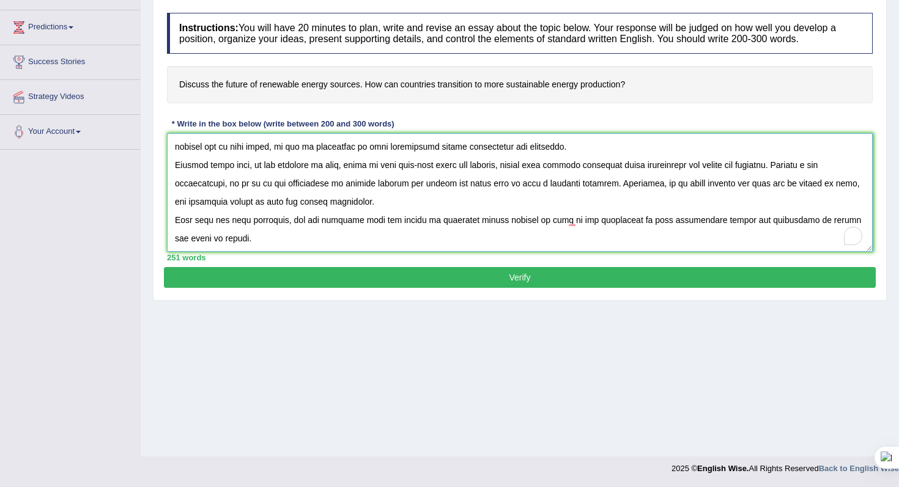
type textarea "The topic has been a subject of discussion. In my opinion, the future of renewa…"
click at [510, 284] on button "Verify" at bounding box center [520, 277] width 712 height 21
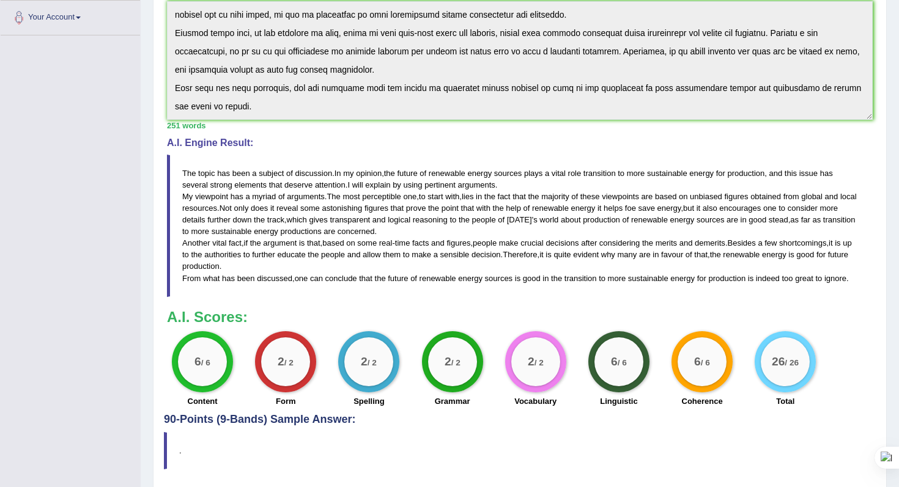
scroll to position [270, 0]
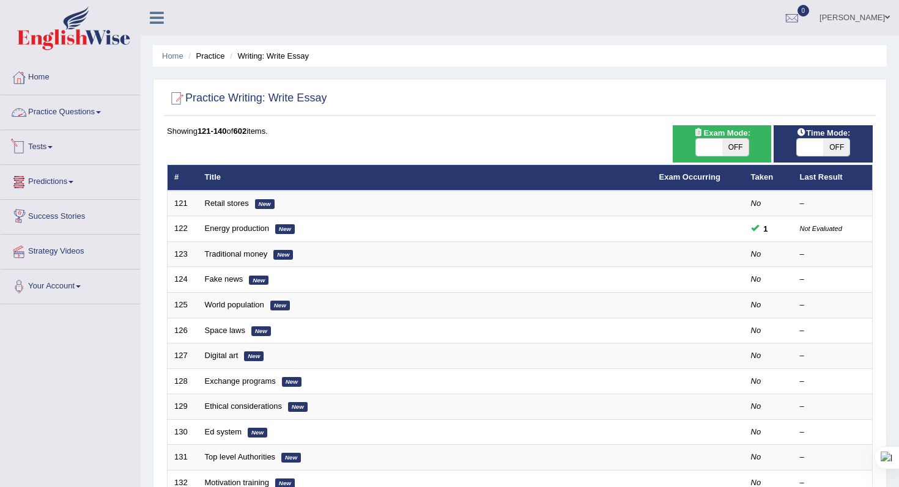
click at [101, 113] on span at bounding box center [98, 112] width 5 height 2
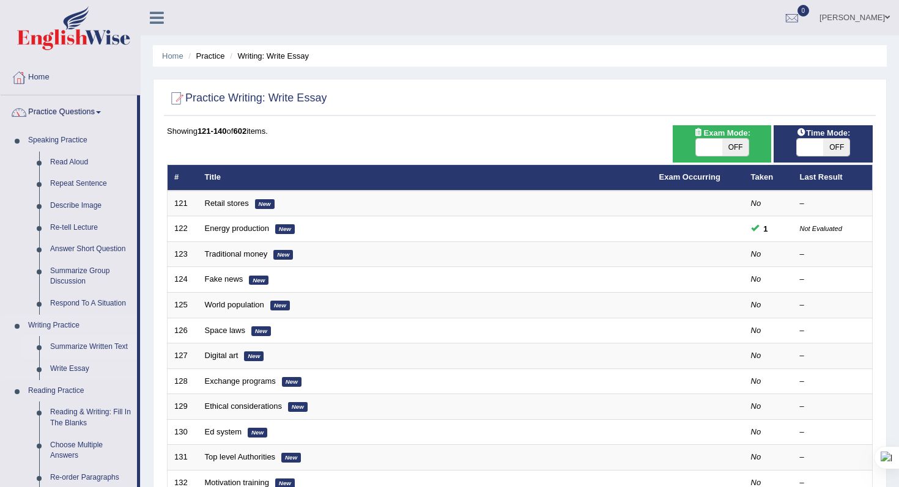
click at [67, 349] on link "Summarize Written Text" at bounding box center [91, 347] width 92 height 22
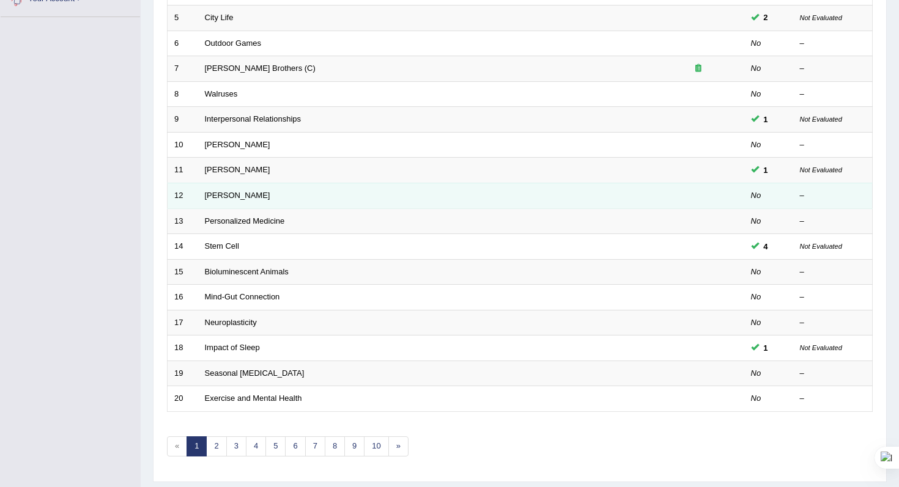
scroll to position [322, 0]
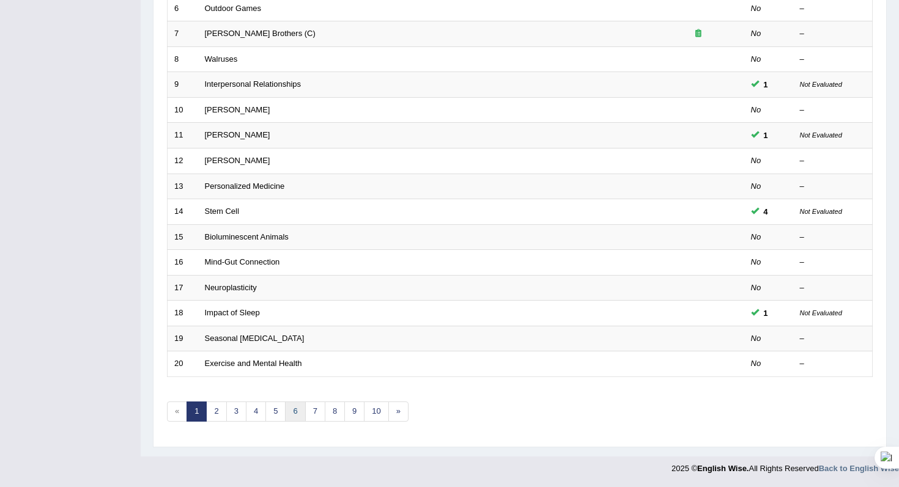
click at [288, 418] on link "6" at bounding box center [295, 412] width 20 height 20
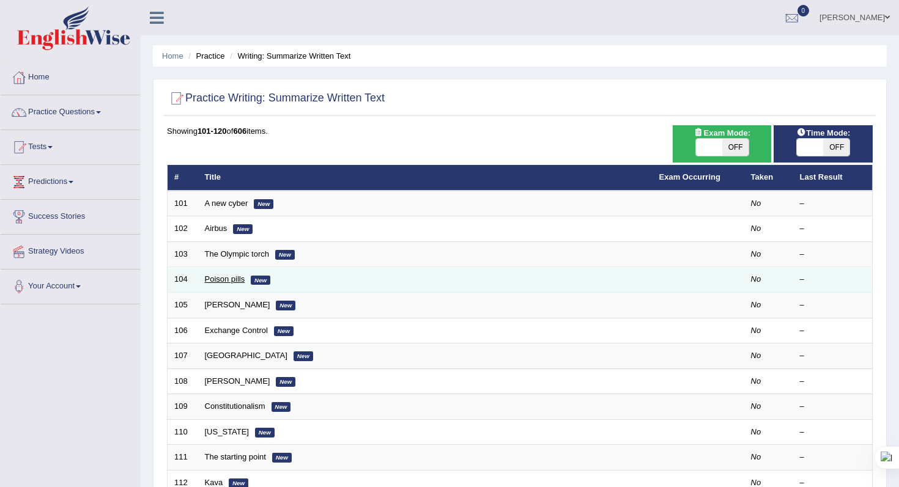
click at [227, 284] on link "Poison pills" at bounding box center [225, 279] width 40 height 9
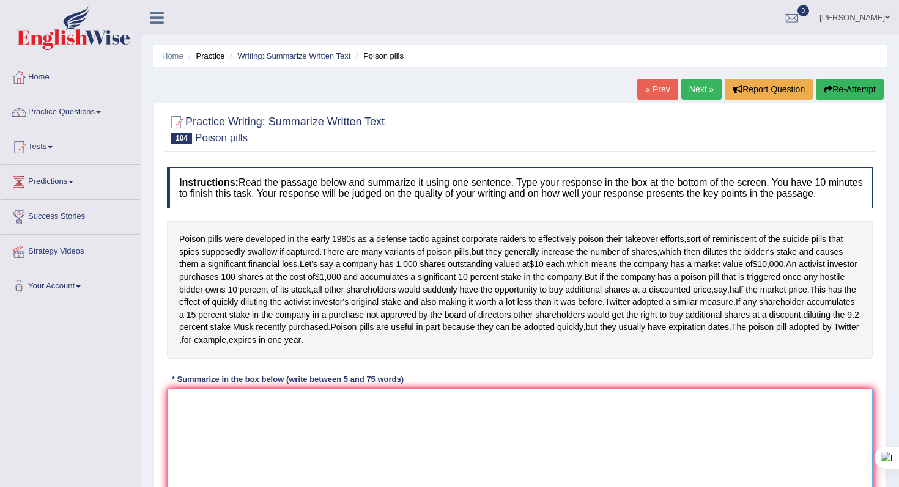
click at [207, 445] on textarea at bounding box center [520, 448] width 706 height 119
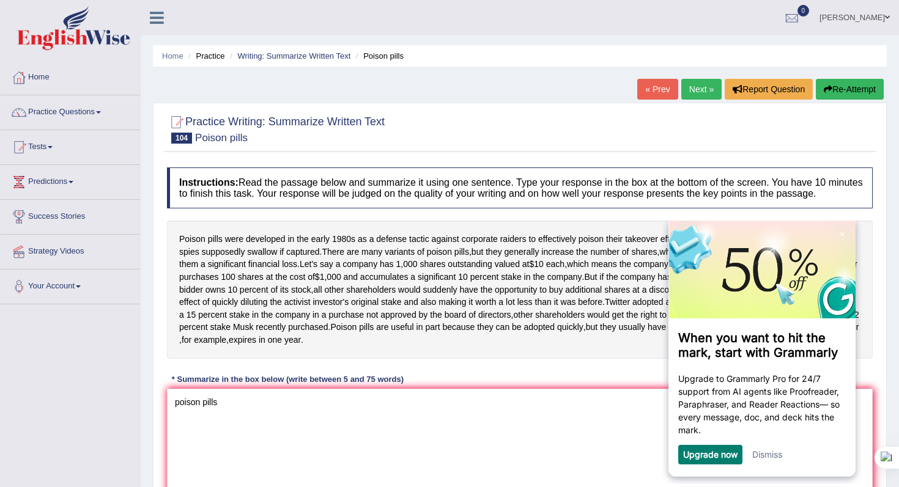
click at [769, 456] on link "Dismiss" at bounding box center [767, 455] width 30 height 10
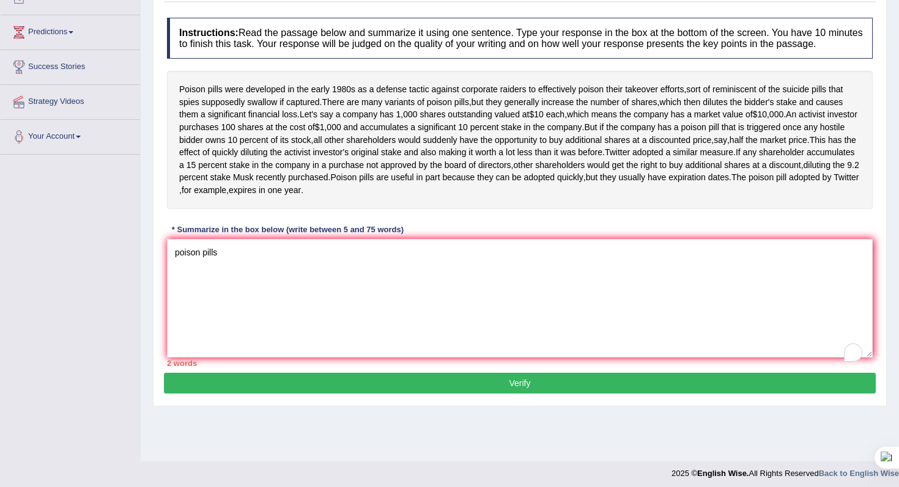
scroll to position [155, 0]
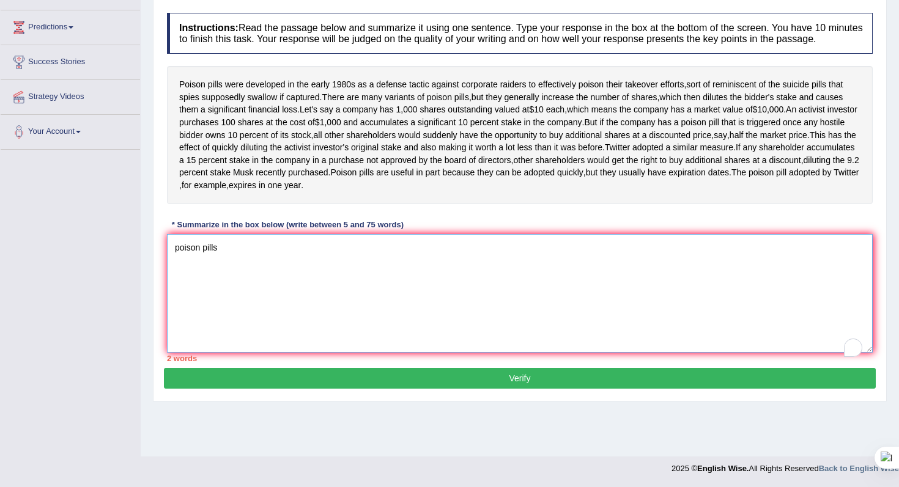
click at [554, 247] on textarea "poison pills" at bounding box center [520, 293] width 706 height 119
click at [444, 276] on textarea "poison pills" at bounding box center [520, 293] width 706 height 119
click at [182, 261] on textarea "poison pills" at bounding box center [520, 293] width 706 height 119
click at [234, 258] on textarea "Poison pills" at bounding box center [520, 293] width 706 height 119
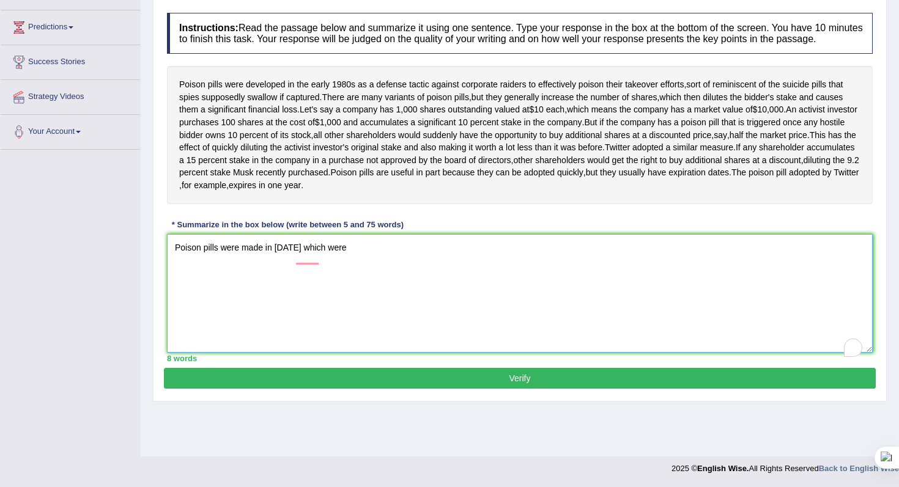
click at [292, 259] on textarea "Poison pills were made in 1980 which were" at bounding box center [520, 293] width 706 height 119
click at [366, 258] on textarea "Poison pills were made in 1980, which were" at bounding box center [520, 293] width 706 height 119
click at [452, 258] on textarea "Poison pills were made in 1980, which were used as a defense tactic" at bounding box center [520, 293] width 706 height 119
click at [469, 262] on textarea "Poison pills were made in 1980, which were used as a defense tactic againts cor" at bounding box center [520, 293] width 706 height 119
click at [490, 256] on textarea "Poison pills were made in 1980, which were used as a defense tactic againt cor" at bounding box center [520, 293] width 706 height 119
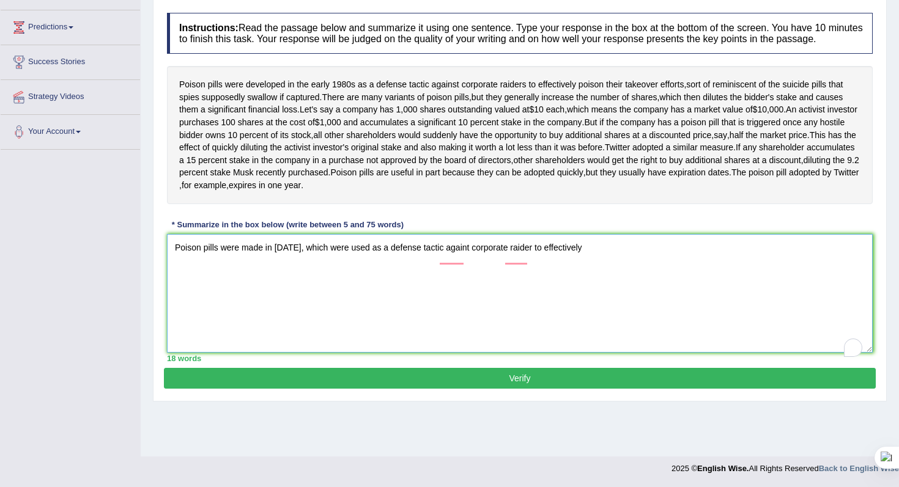
click at [528, 261] on textarea "Poison pills were made in 1980, which were used as a defense tactic againt corp…" at bounding box center [520, 293] width 706 height 119
click at [613, 260] on textarea "Poison pills were made in 1980, which were used as a defense tactic against cor…" at bounding box center [520, 293] width 706 height 119
click at [698, 259] on textarea "Poison pills were made in 1980, which were used as a defense tactic against cor…" at bounding box center [520, 293] width 706 height 119
click at [742, 256] on textarea "Poison pills were made in 1980, which were used as a defense tactic against cor…" at bounding box center [520, 293] width 706 height 119
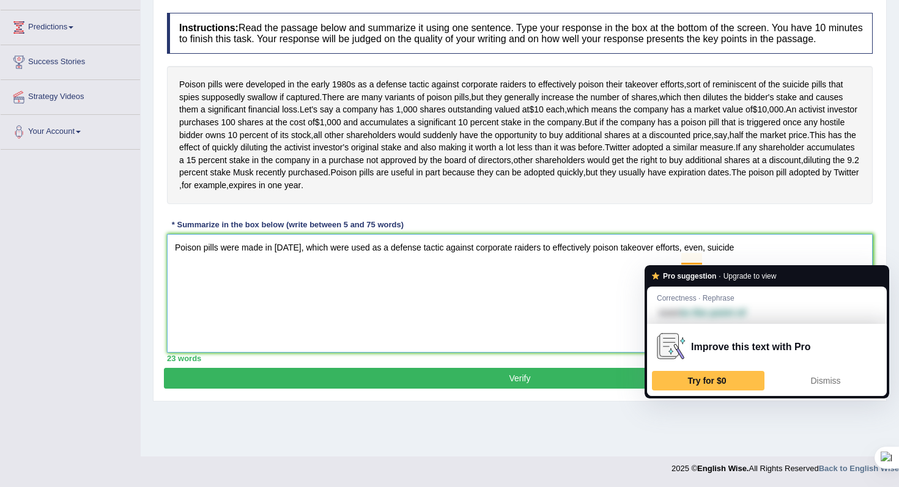
click at [702, 261] on textarea "Poison pills were made in 1980, which were used as a defense tactic against cor…" at bounding box center [520, 293] width 706 height 119
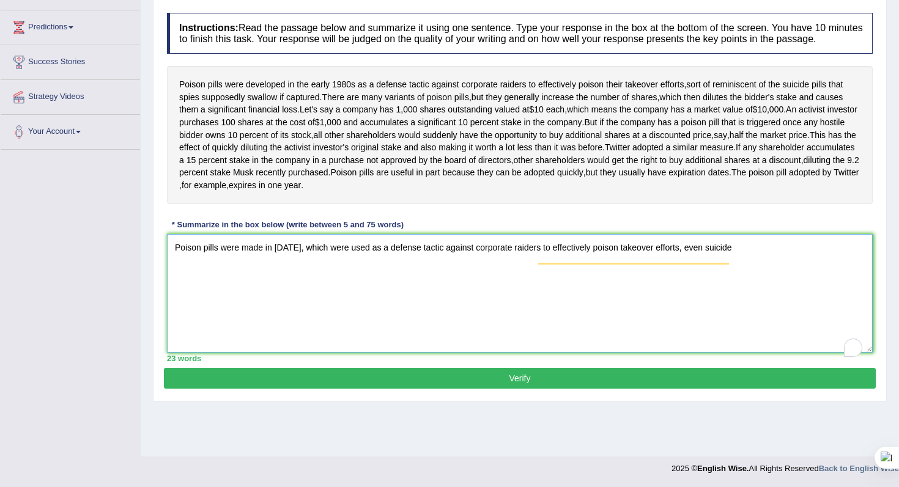
click at [763, 256] on textarea "Poison pills were made in 1980, which were used as a defense tactic against cor…" at bounding box center [520, 293] width 706 height 119
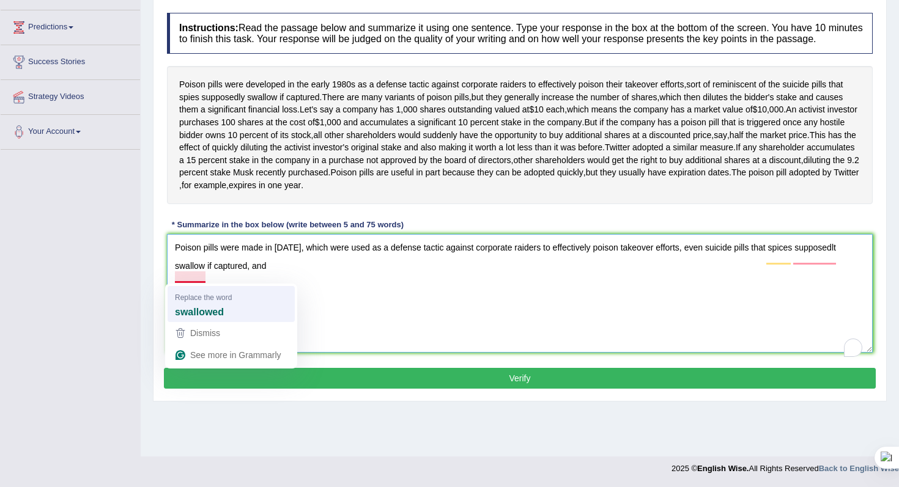
type textarea "Poison pills were made in 1980, which were used as a defense tactic against cor…"
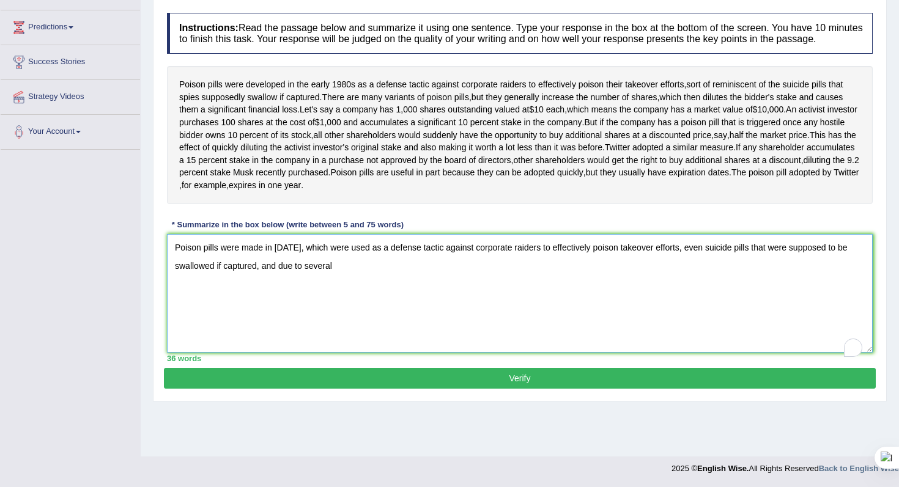
click at [334, 306] on textarea "Poison pills were made in 1980, which were used as a defense tactic against cor…" at bounding box center [520, 293] width 706 height 119
click at [354, 278] on textarea "Poison pills were made in 1980, which were used as a defense tactic against cor…" at bounding box center [520, 293] width 706 height 119
click at [500, 283] on textarea "Poison pills were made in 1980, which were used as a defense tactic against cor…" at bounding box center [520, 293] width 706 height 119
drag, startPoint x: 504, startPoint y: 279, endPoint x: 438, endPoint y: 275, distance: 65.6
click at [438, 275] on textarea "Poison pills were made in 1980, which were used as a defense tactic against cor…" at bounding box center [520, 293] width 706 height 119
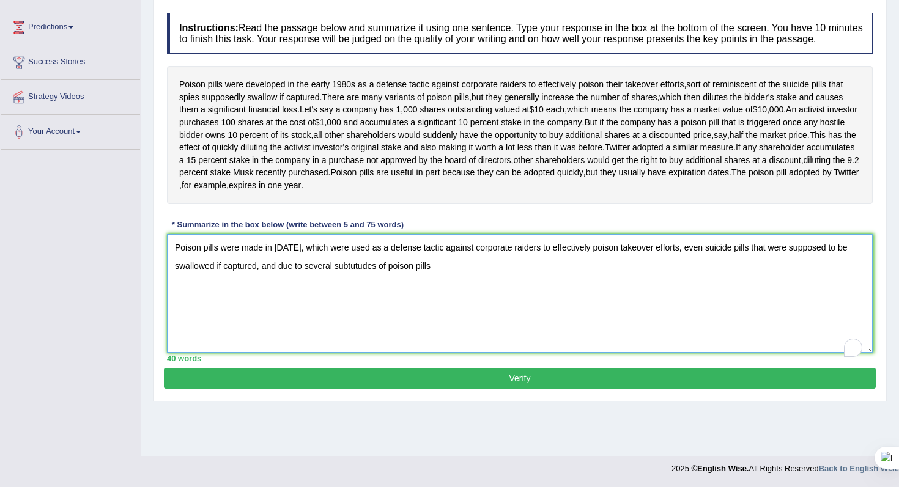
click at [358, 275] on textarea "Poison pills were made in 1980, which were used as a defense tactic against cor…" at bounding box center [520, 293] width 706 height 119
click at [437, 273] on textarea "Poison pills were made in 1980, which were used as a defense tactic against cor…" at bounding box center [520, 293] width 706 height 119
click at [442, 276] on textarea "Poison pills were made in 1980, which were used as a defense tactic against cor…" at bounding box center [520, 293] width 706 height 119
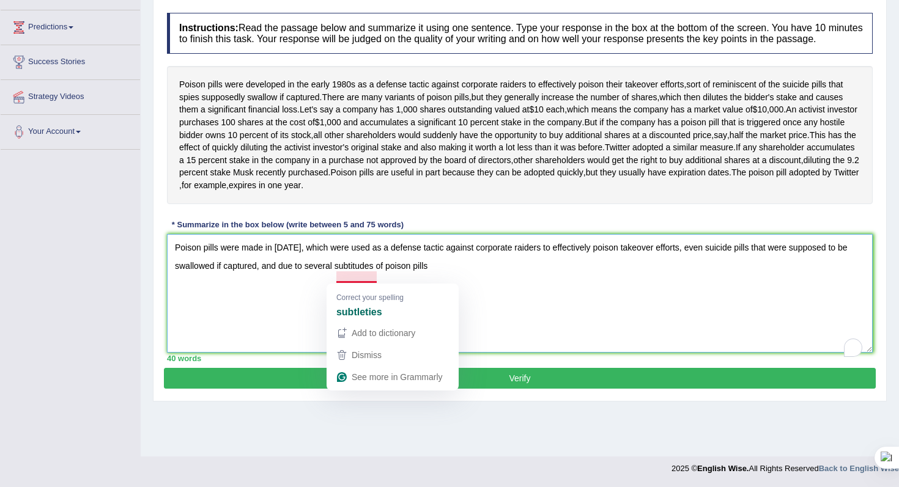
click at [368, 277] on textarea "Poison pills were made in 1980, which were used as a defense tactic against cor…" at bounding box center [520, 293] width 706 height 119
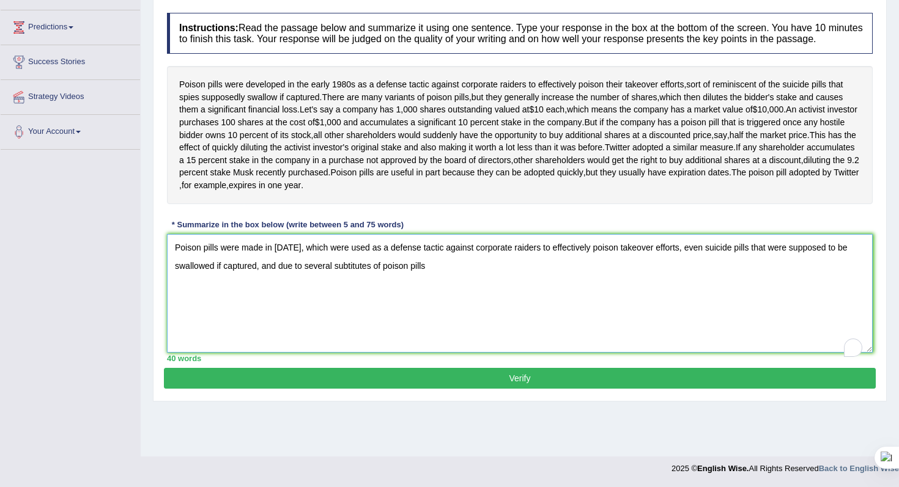
click at [445, 278] on textarea "Poison pills were made in 1980, which were used as a defense tactic against cor…" at bounding box center [520, 293] width 706 height 119
click at [442, 277] on textarea "Poison pills were made in 1980, which were used as a defense tactic against cor…" at bounding box center [520, 293] width 706 height 119
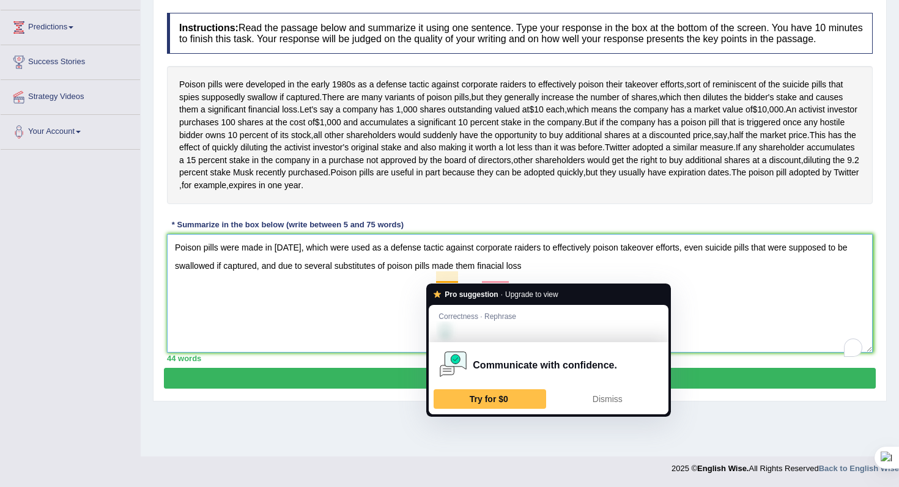
click at [384, 326] on textarea "Poison pills were made in 1980, which were used as a defense tactic against cor…" at bounding box center [520, 293] width 706 height 119
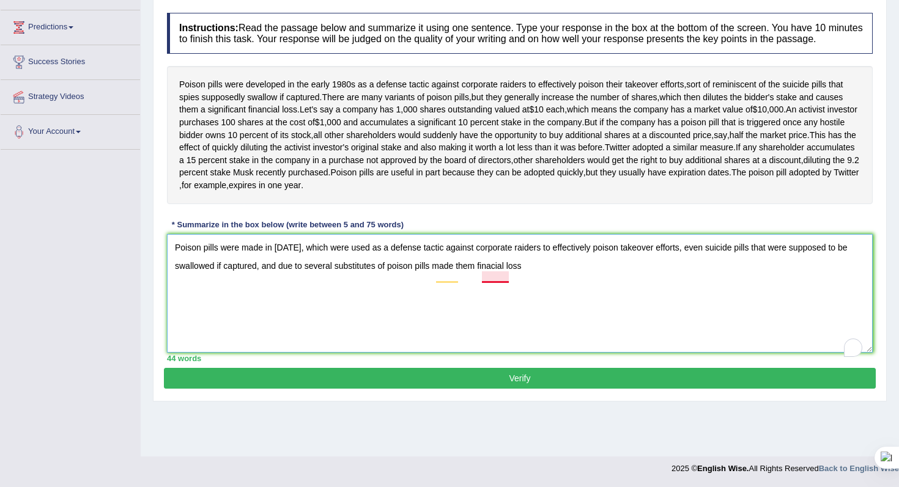
click at [497, 278] on textarea "Poison pills were made in 1980, which were used as a defense tactic against cor…" at bounding box center [520, 293] width 706 height 119
click at [553, 281] on textarea "Poison pills were made in 1980, which were used as a defense tactic against cor…" at bounding box center [520, 293] width 706 height 119
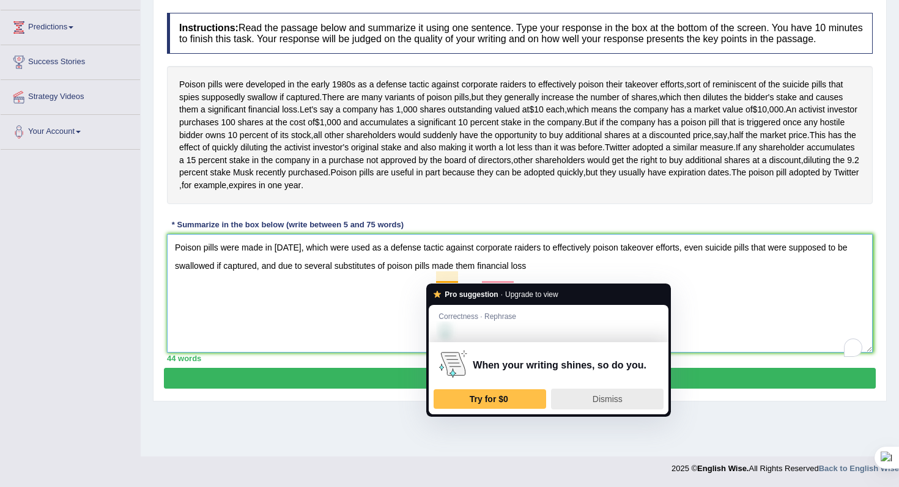
click at [623, 401] on span "Dismiss" at bounding box center [608, 399] width 30 height 10
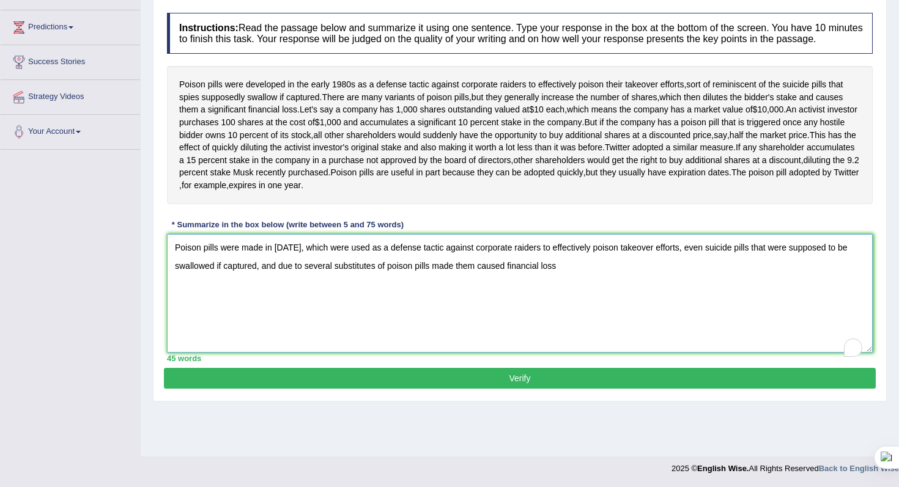
click at [582, 278] on textarea "Poison pills were made in 1980, which were used as a defense tactic against cor…" at bounding box center [520, 293] width 706 height 119
click at [615, 271] on textarea "Poison pills were made in 1980, which were used as a defense tactic against cor…" at bounding box center [520, 293] width 706 height 119
click at [722, 281] on textarea "Poison pills were made in 1980, which were used as a defense tactic against cor…" at bounding box center [520, 293] width 706 height 119
click at [766, 278] on textarea "Poison pills were made in 1980, which were used as a defense tactic against cor…" at bounding box center [520, 293] width 706 height 119
click at [733, 310] on textarea "Poison pills were made in 1980, which were used as a defense tactic against cor…" at bounding box center [520, 293] width 706 height 119
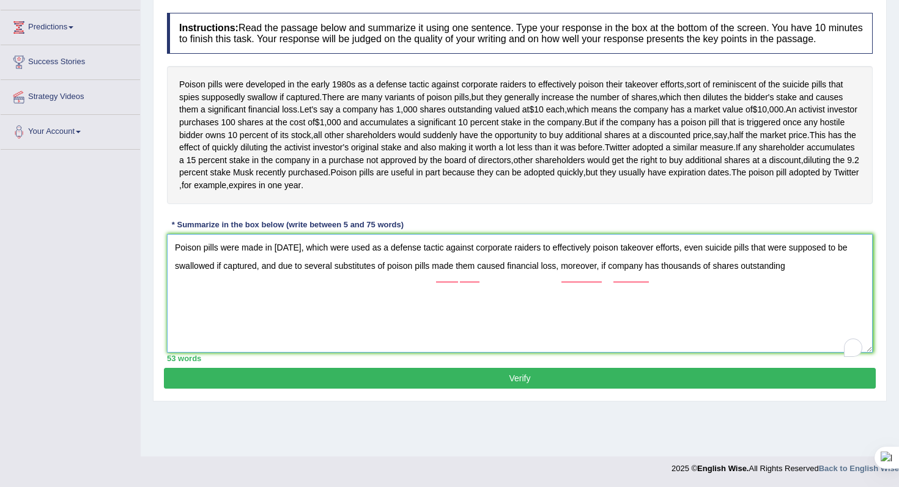
click at [804, 286] on textarea "Poison pills were made in 1980, which were used as a defense tactic against cor…" at bounding box center [520, 293] width 706 height 119
click at [262, 297] on textarea "Poison pills were made in 1980, which were used as a defense tactic against cor…" at bounding box center [520, 293] width 706 height 119
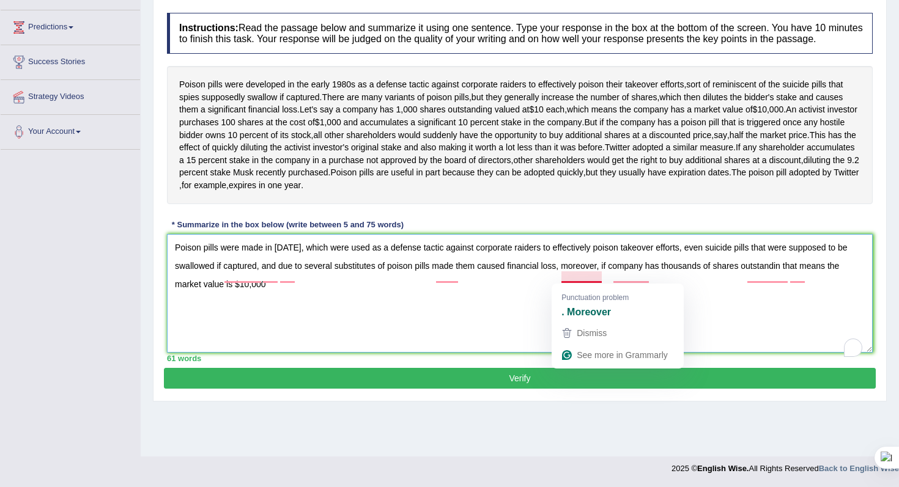
click at [533, 302] on textarea "Poison pills were made in 1980, which were used as a defense tactic against cor…" at bounding box center [520, 293] width 706 height 119
click at [565, 278] on textarea "Poison pills were made in 1980, which were used as a defense tactic against cor…" at bounding box center [520, 293] width 706 height 119
click at [548, 300] on textarea "Poison pills were made in 1980, which were used as a defense tactic against cor…" at bounding box center [520, 293] width 706 height 119
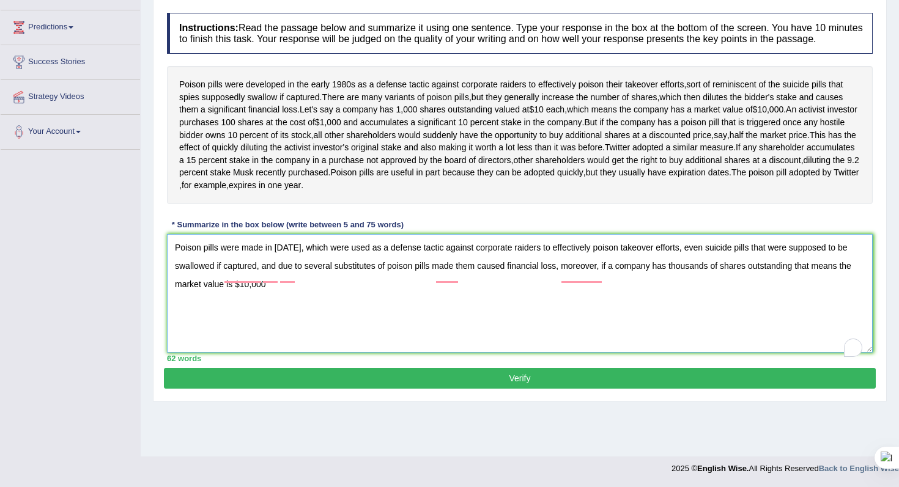
click at [283, 296] on textarea "Poison pills were made in 1980, which were used as a defense tactic against cor…" at bounding box center [520, 293] width 706 height 119
type textarea "Poison pills were made in 1980, which were used as a defense tactic against cor…"
type textarea "Poison pills were made in [DATE], which were used as a defense tactic against c…"
click at [512, 385] on button "Verify" at bounding box center [520, 378] width 712 height 21
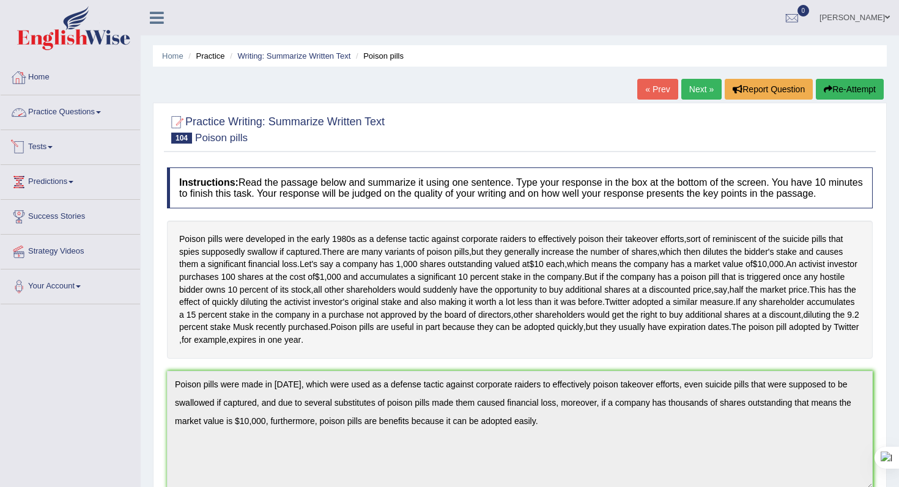
click at [101, 112] on span at bounding box center [98, 112] width 5 height 2
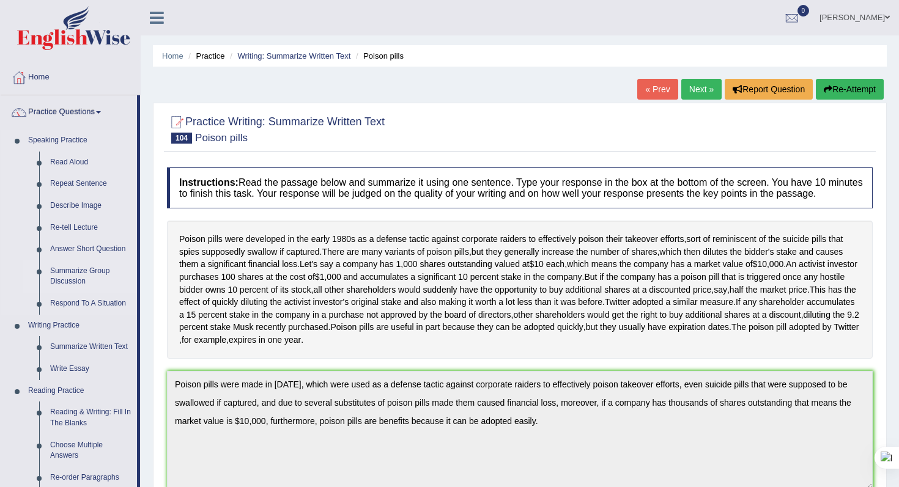
click at [80, 277] on link "Summarize Group Discussion" at bounding box center [91, 277] width 92 height 32
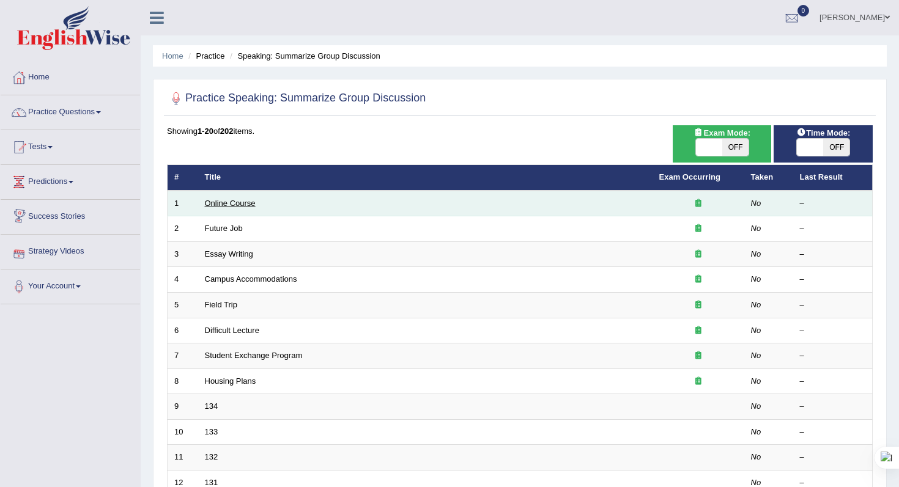
click at [220, 204] on link "Online Course" at bounding box center [230, 203] width 51 height 9
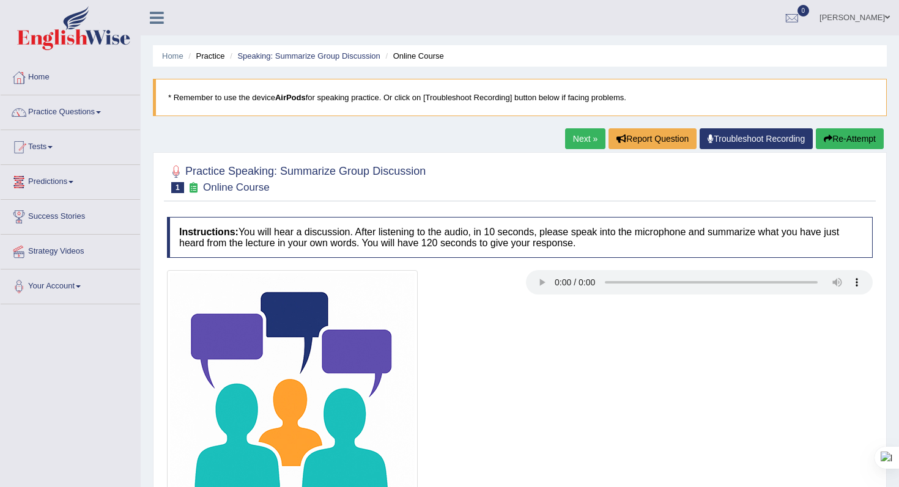
click at [81, 182] on link "Predictions" at bounding box center [70, 180] width 139 height 31
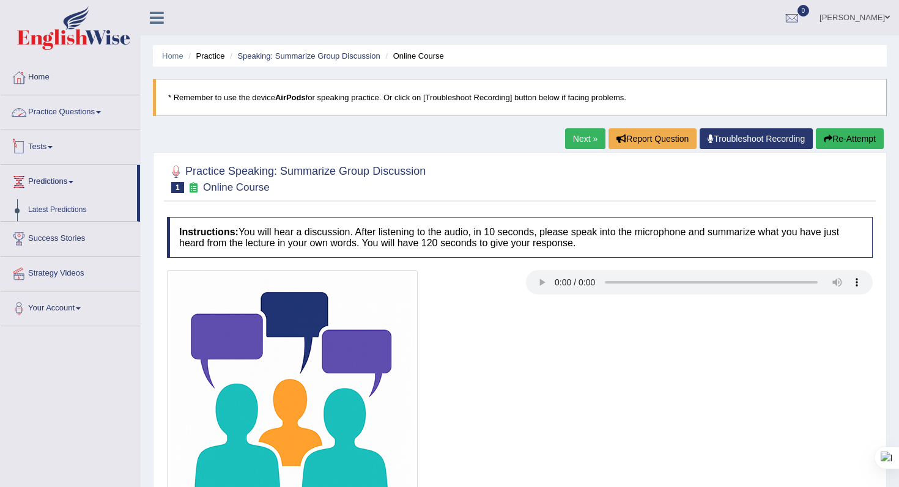
click at [101, 113] on span at bounding box center [98, 112] width 5 height 2
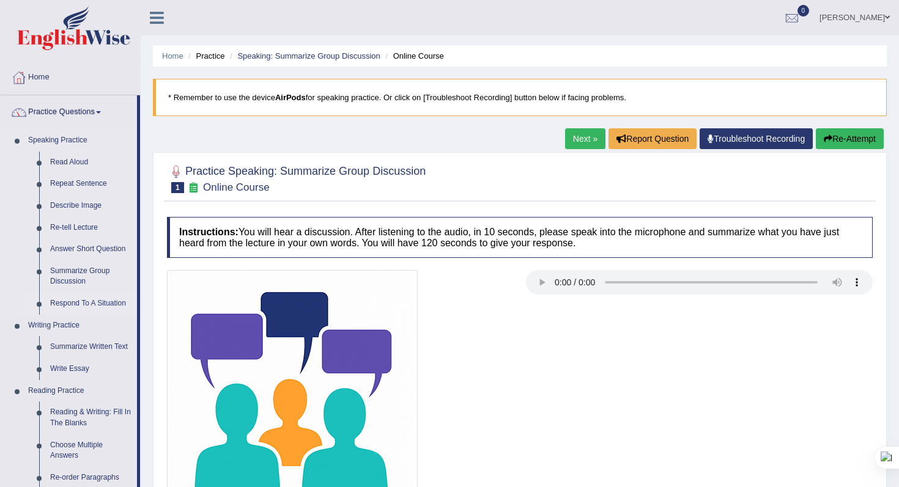
click at [82, 305] on link "Respond To A Situation" at bounding box center [91, 304] width 92 height 22
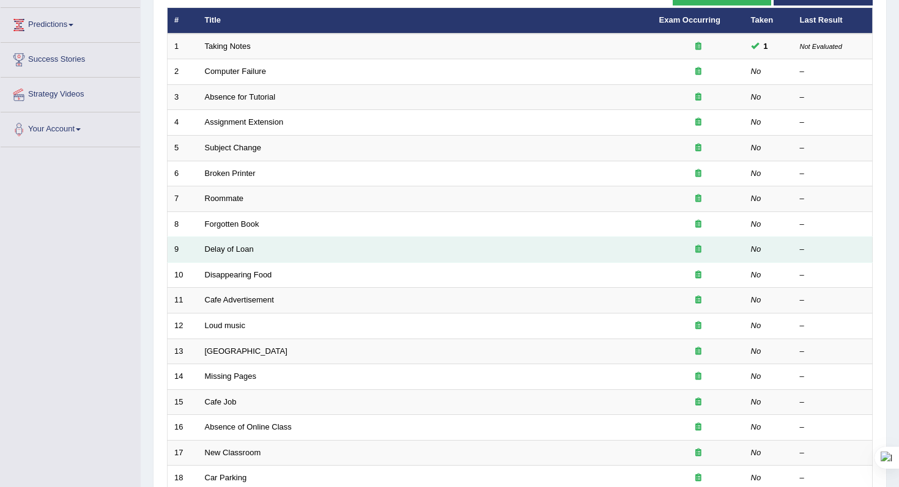
scroll to position [160, 0]
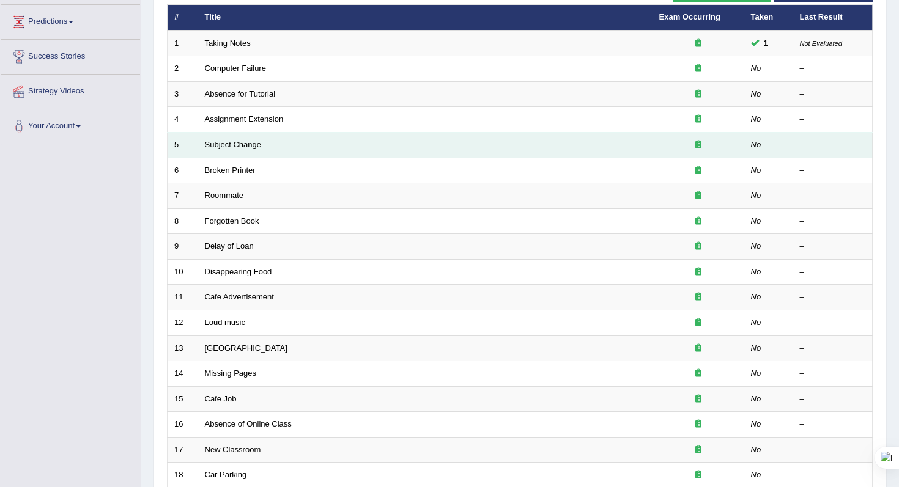
click at [246, 147] on link "Subject Change" at bounding box center [233, 144] width 57 height 9
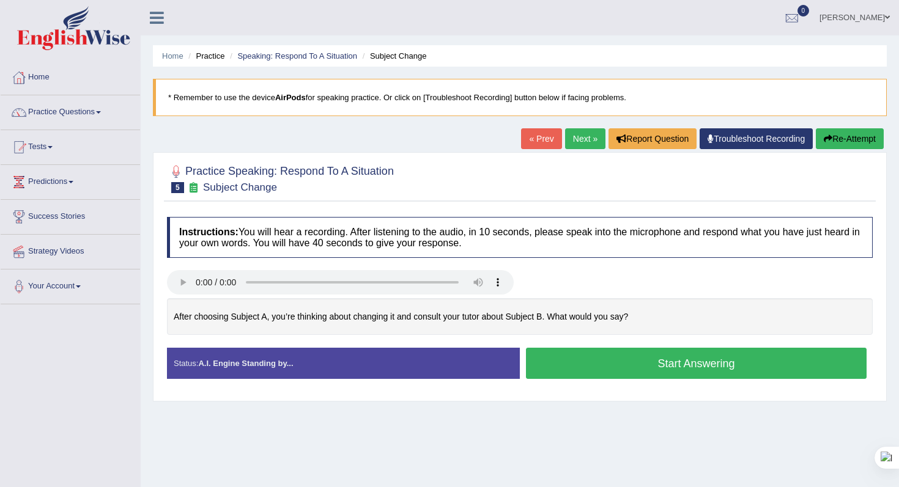
click at [642, 360] on button "Start Answering" at bounding box center [696, 363] width 341 height 31
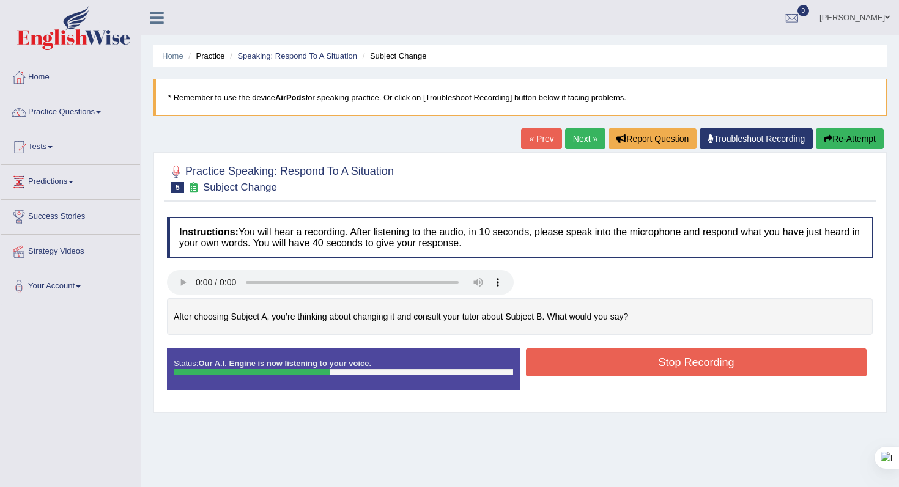
click at [642, 360] on button "Stop Recording" at bounding box center [696, 363] width 341 height 28
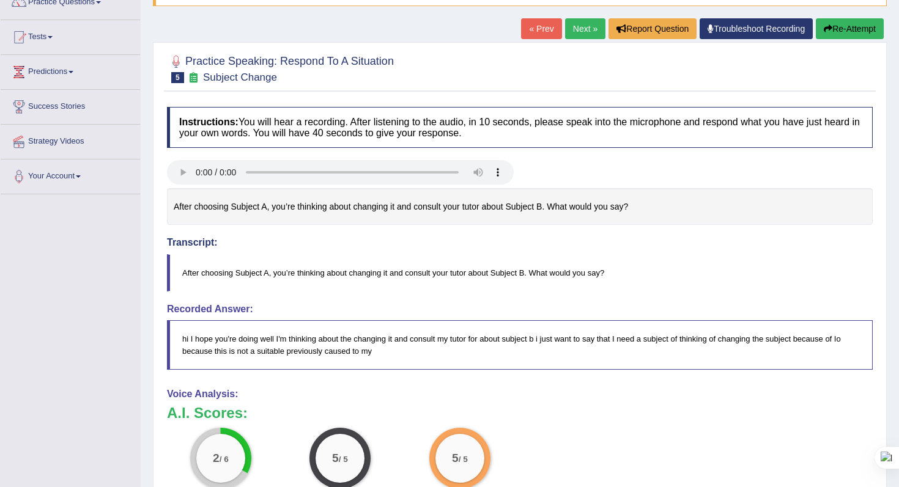
scroll to position [106, 0]
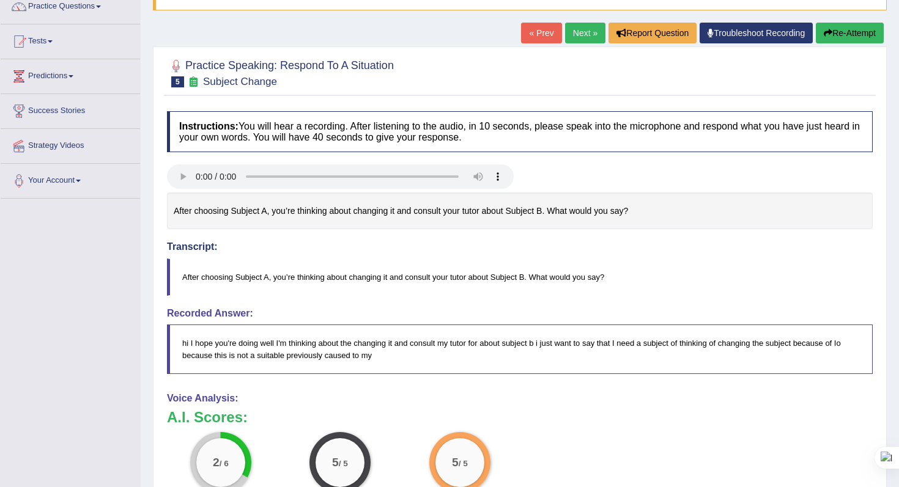
click at [867, 32] on button "Re-Attempt" at bounding box center [850, 33] width 68 height 21
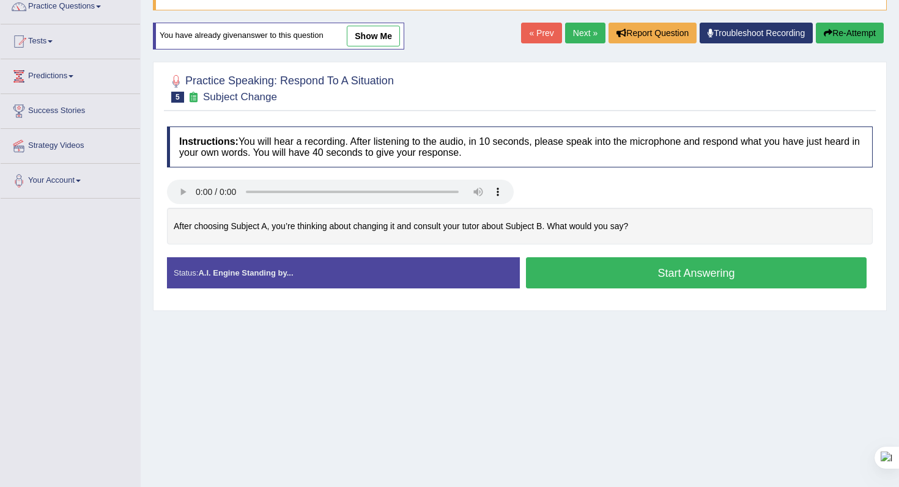
click at [610, 271] on button "Start Answering" at bounding box center [696, 272] width 341 height 31
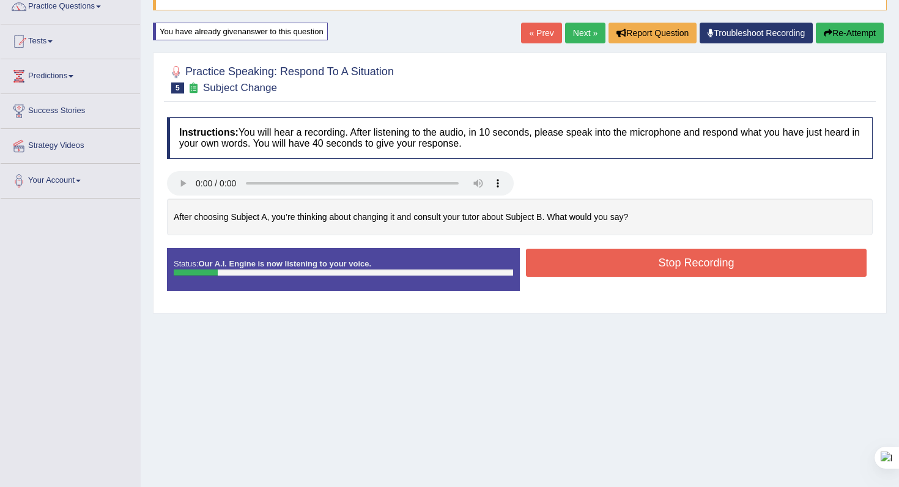
click at [622, 257] on button "Stop Recording" at bounding box center [696, 263] width 341 height 28
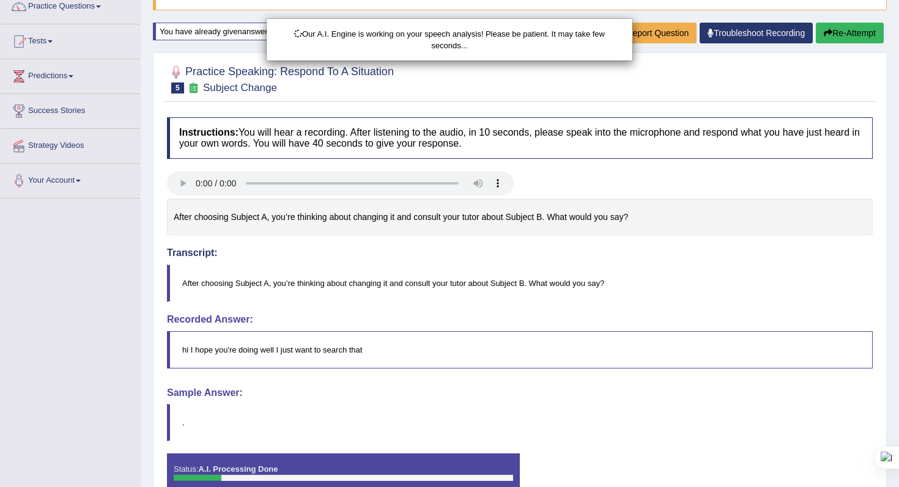
click at [832, 37] on div "Our A.I. Engine is working on your speech analysis! Please be patient. It may t…" at bounding box center [449, 243] width 899 height 487
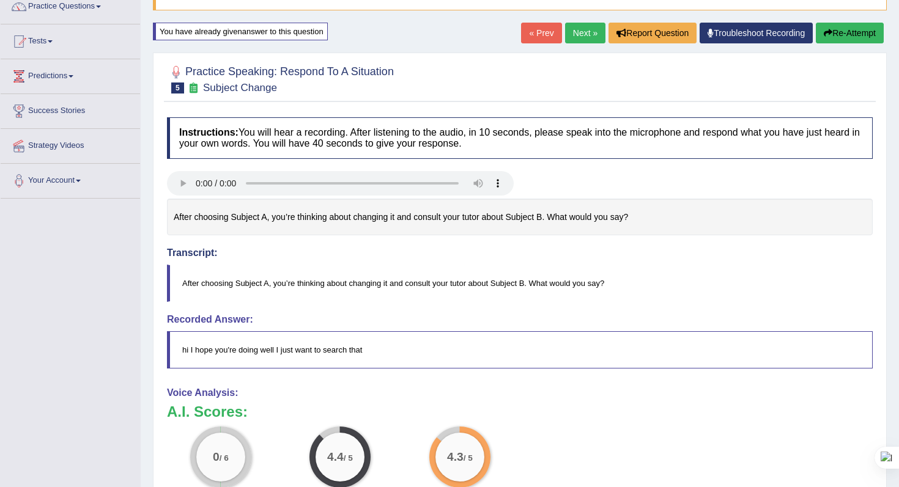
click at [847, 31] on button "Re-Attempt" at bounding box center [850, 33] width 68 height 21
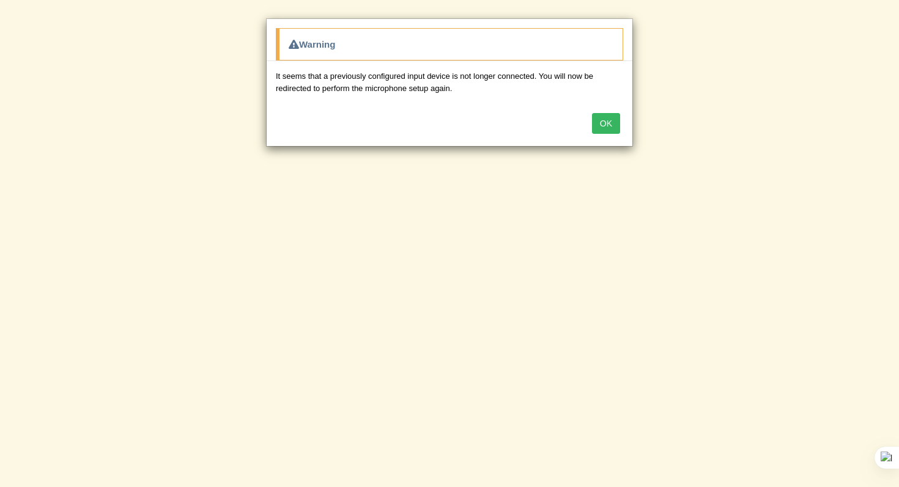
click at [607, 126] on button "OK" at bounding box center [606, 123] width 28 height 21
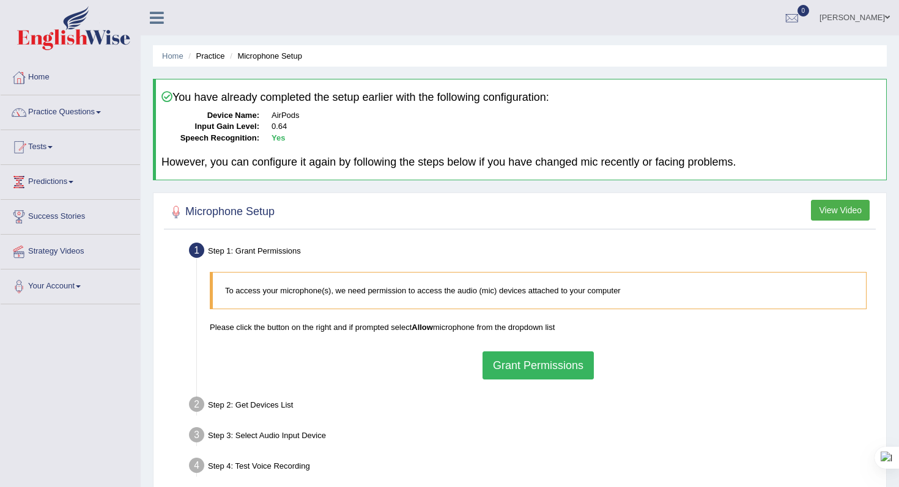
click at [419, 291] on p "To access your microphone(s), we need permission to access the audio (mic) devi…" at bounding box center [539, 291] width 629 height 12
click at [514, 373] on button "Grant Permissions" at bounding box center [538, 366] width 111 height 28
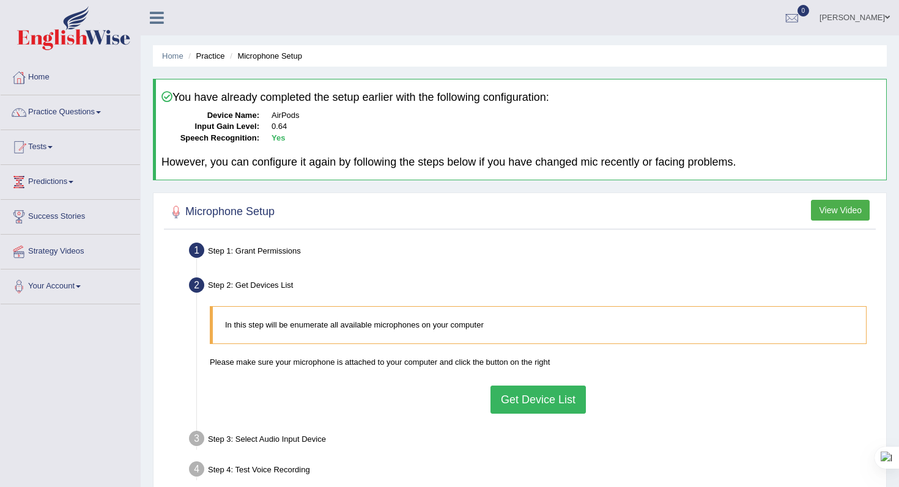
click at [531, 404] on button "Get Device List" at bounding box center [537, 400] width 95 height 28
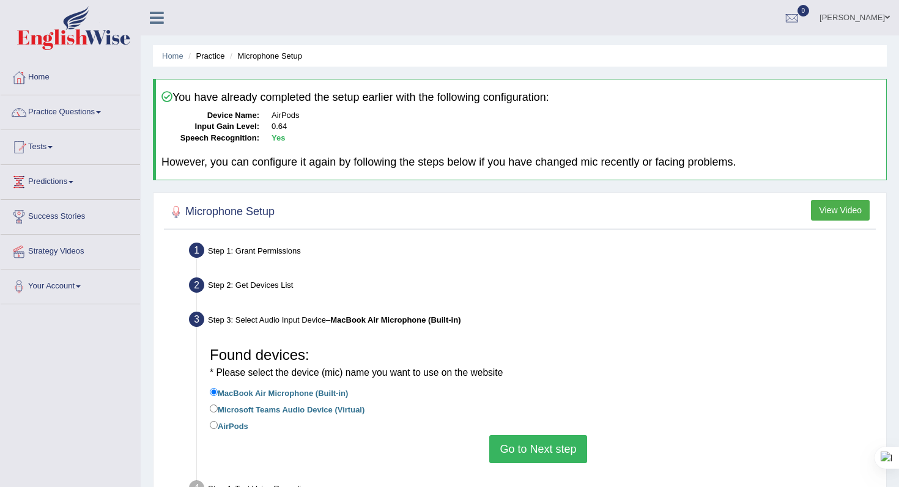
click at [227, 423] on label "AirPods" at bounding box center [229, 425] width 39 height 13
click at [218, 423] on input "AirPods" at bounding box center [214, 425] width 8 height 8
radio input "true"
click at [536, 456] on button "Go to Next step" at bounding box center [537, 449] width 97 height 28
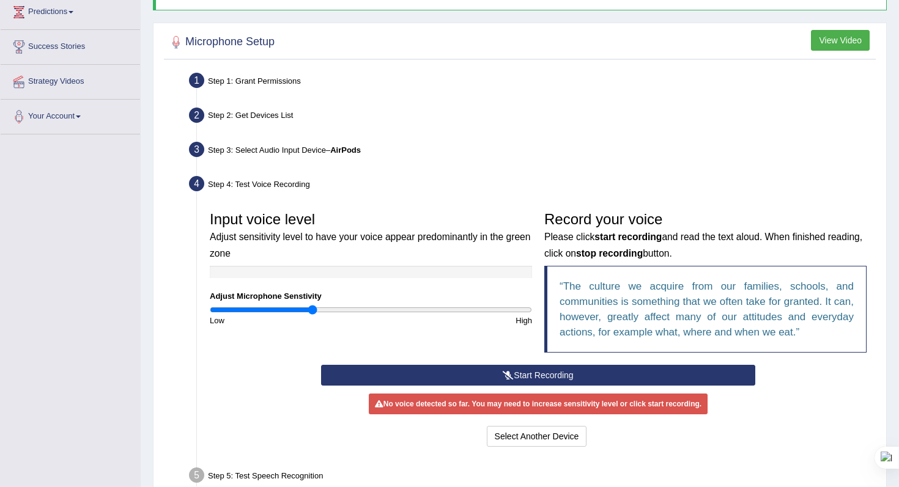
scroll to position [266, 0]
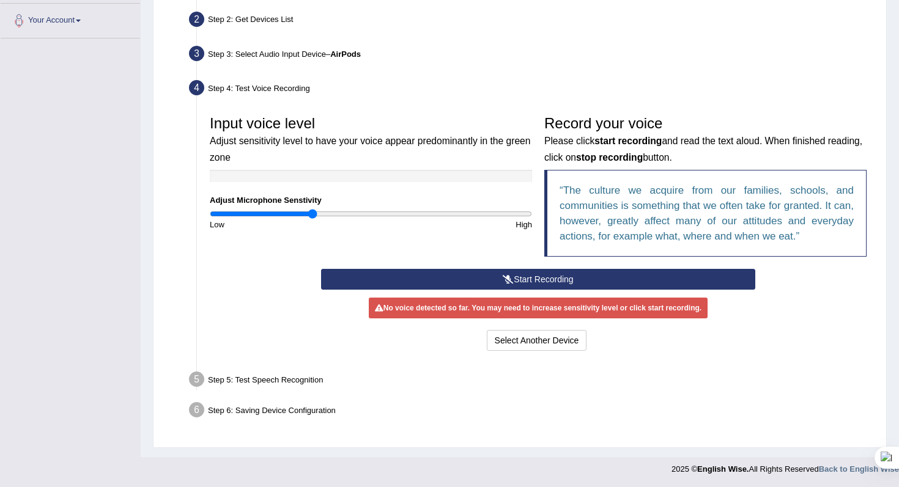
click at [550, 275] on button "Start Recording" at bounding box center [538, 279] width 434 height 21
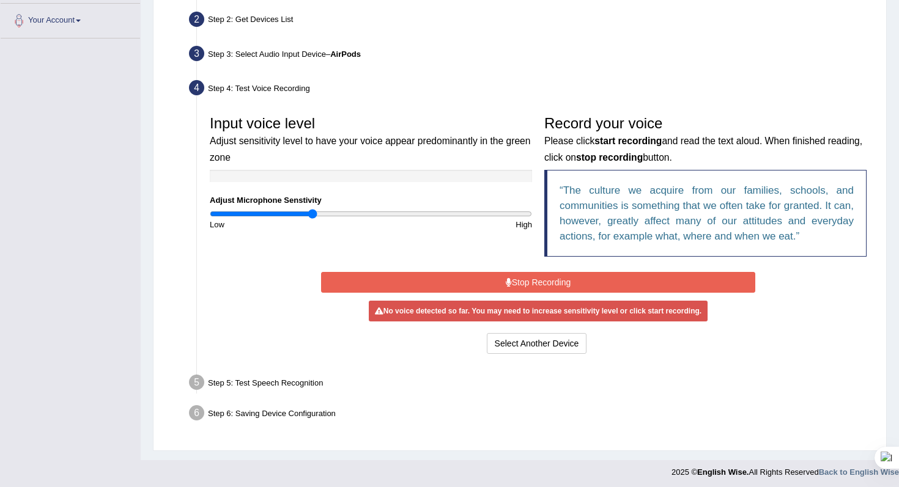
click at [546, 279] on button "Stop Recording" at bounding box center [538, 282] width 434 height 21
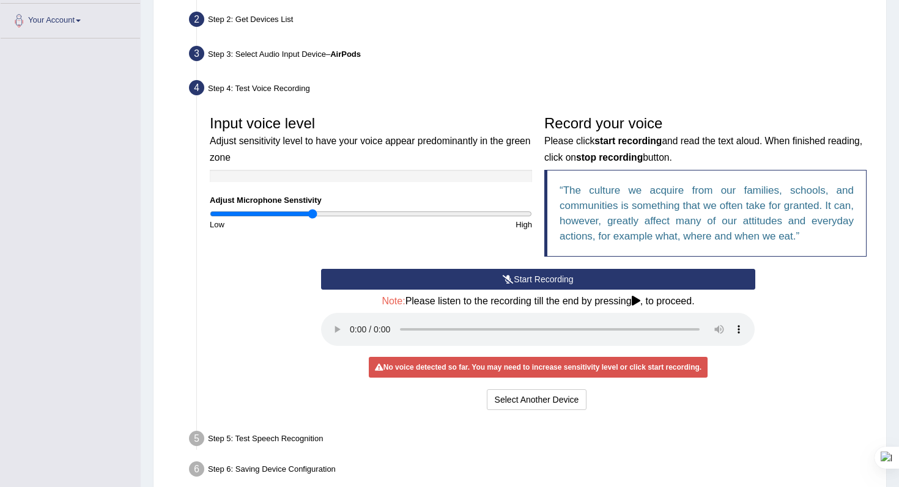
click at [505, 279] on icon at bounding box center [508, 279] width 11 height 9
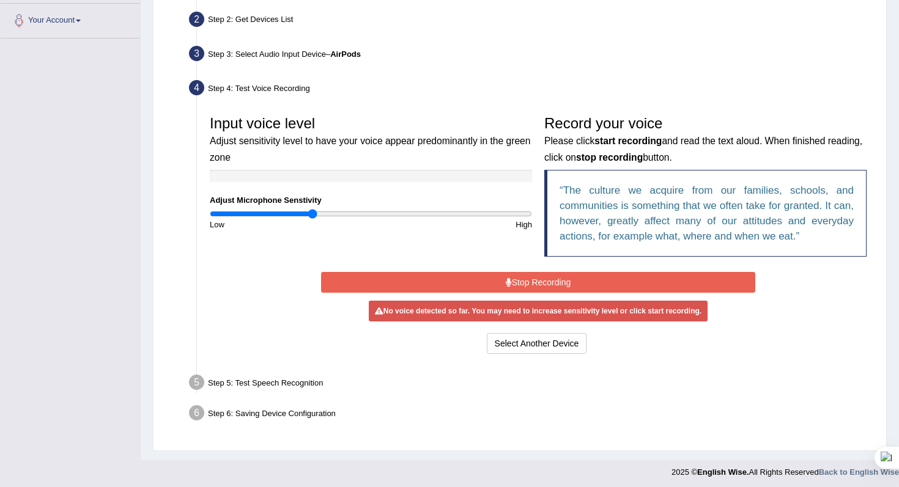
click at [506, 279] on icon at bounding box center [509, 282] width 6 height 9
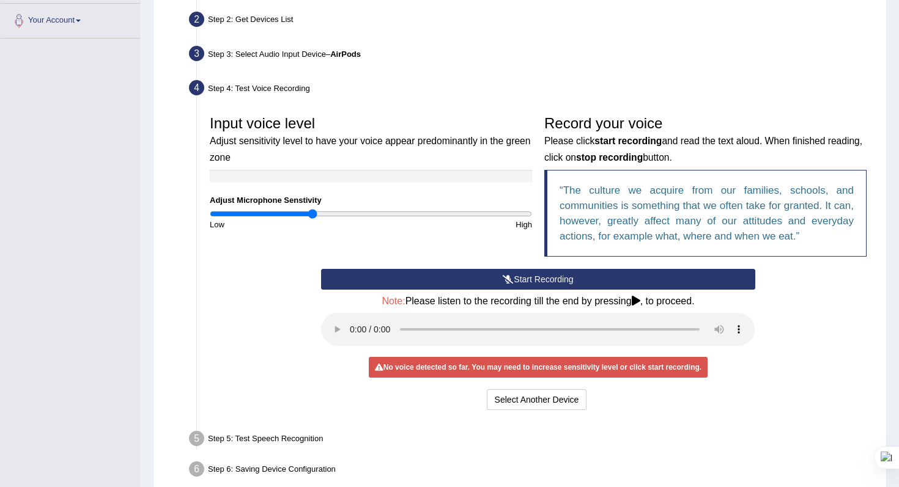
click at [539, 266] on div "Record your voice Please click start recording and read the text aloud. When fi…" at bounding box center [705, 189] width 335 height 160
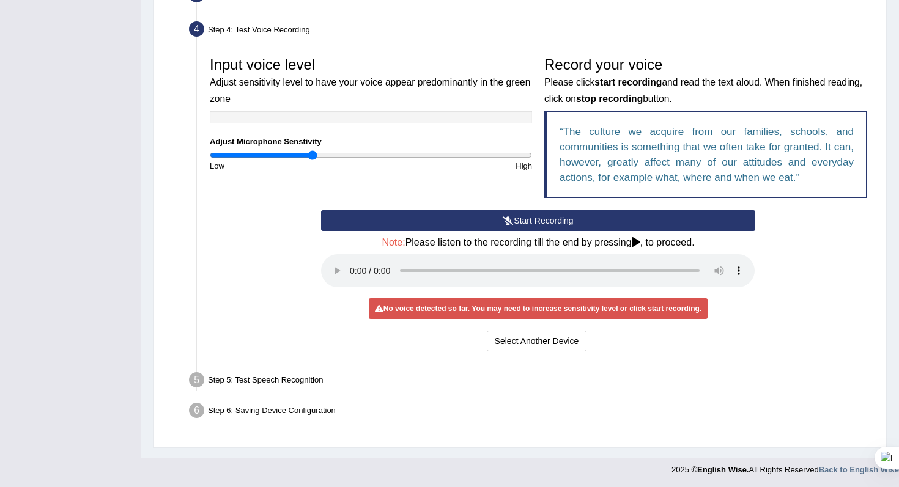
click at [464, 228] on button "Start Recording" at bounding box center [538, 220] width 434 height 21
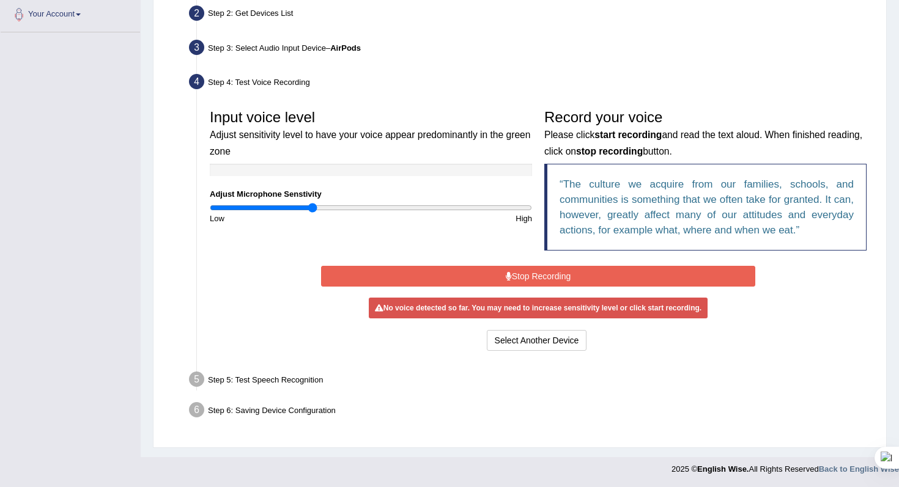
scroll to position [269, 0]
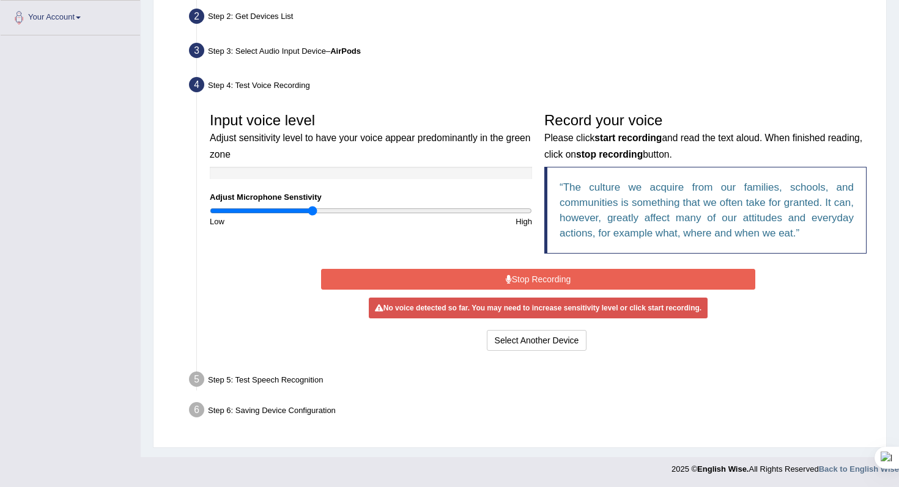
click at [412, 306] on div "No voice detected so far. You may need to increase sensitivity level or click s…" at bounding box center [538, 308] width 339 height 21
click at [401, 313] on div "No voice detected so far. You may need to increase sensitivity level or click s…" at bounding box center [538, 308] width 339 height 21
click at [525, 342] on button "Select Another Device" at bounding box center [537, 340] width 100 height 21
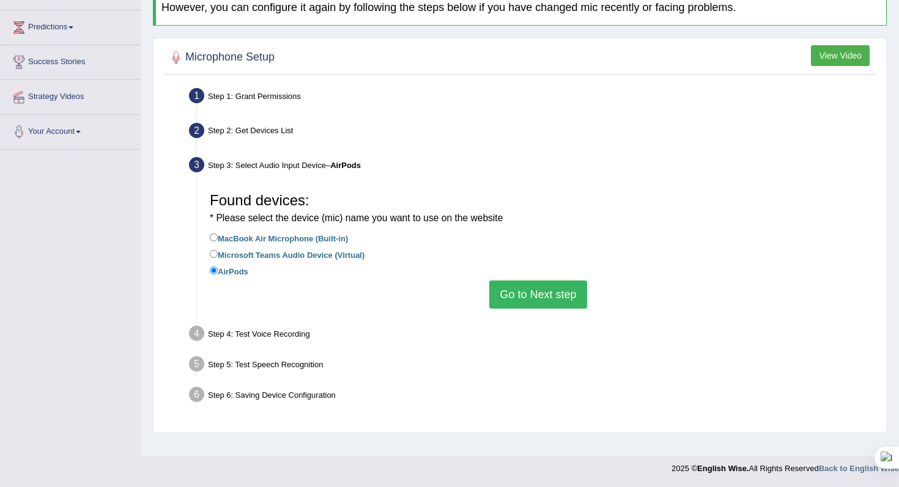
scroll to position [155, 0]
click at [262, 239] on label "MacBook Air Microphone (Built-in)" at bounding box center [279, 237] width 138 height 13
click at [218, 239] on input "MacBook Air Microphone (Built-in)" at bounding box center [214, 238] width 8 height 8
radio input "true"
click at [514, 291] on button "Go to Next step" at bounding box center [537, 295] width 97 height 28
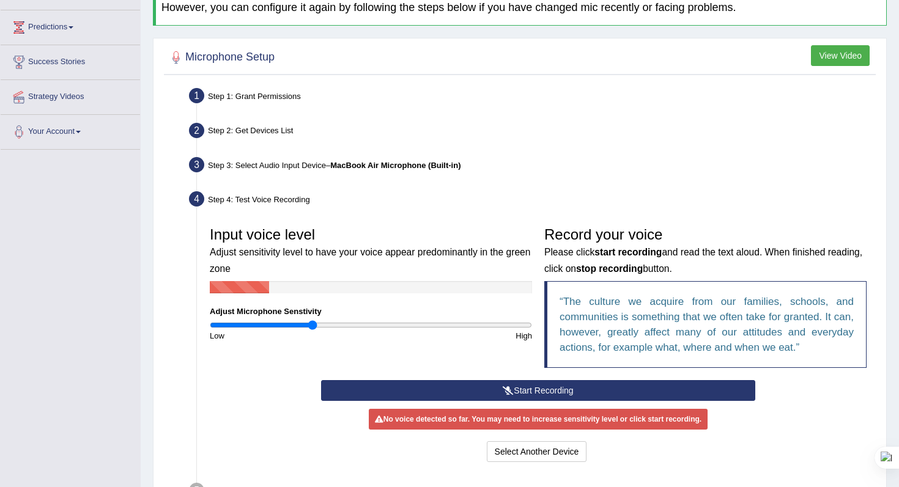
click at [527, 396] on button "Start Recording" at bounding box center [538, 390] width 434 height 21
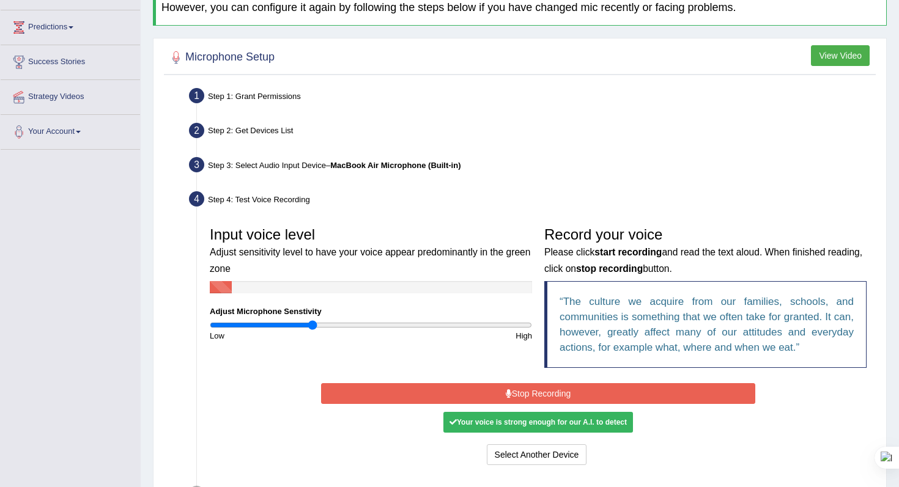
click at [527, 396] on button "Stop Recording" at bounding box center [538, 393] width 434 height 21
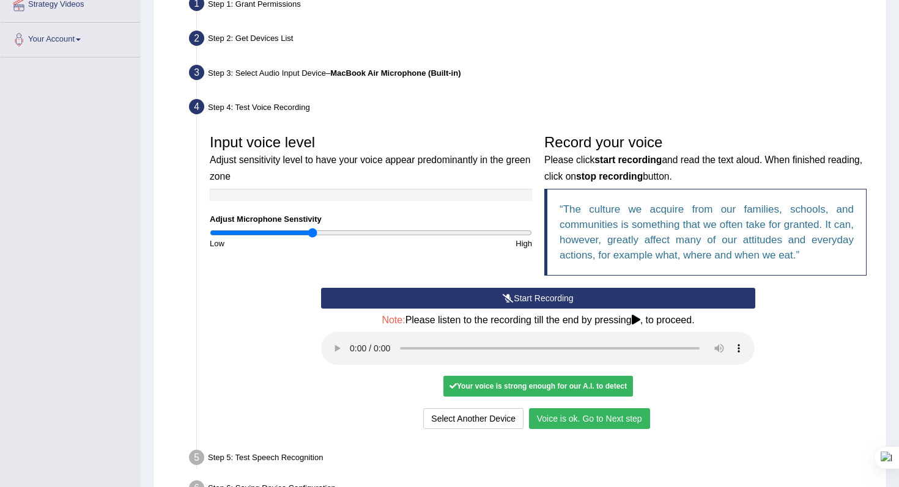
scroll to position [248, 0]
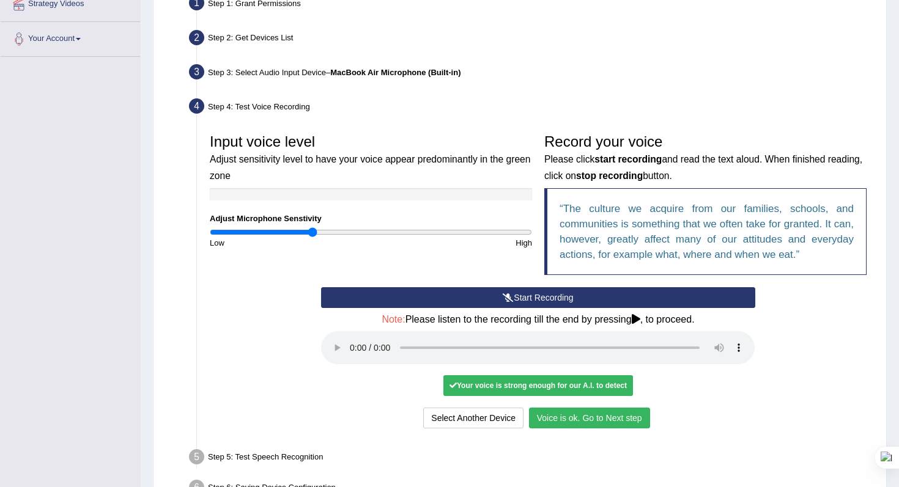
click at [615, 425] on button "Voice is ok. Go to Next step" at bounding box center [589, 418] width 121 height 21
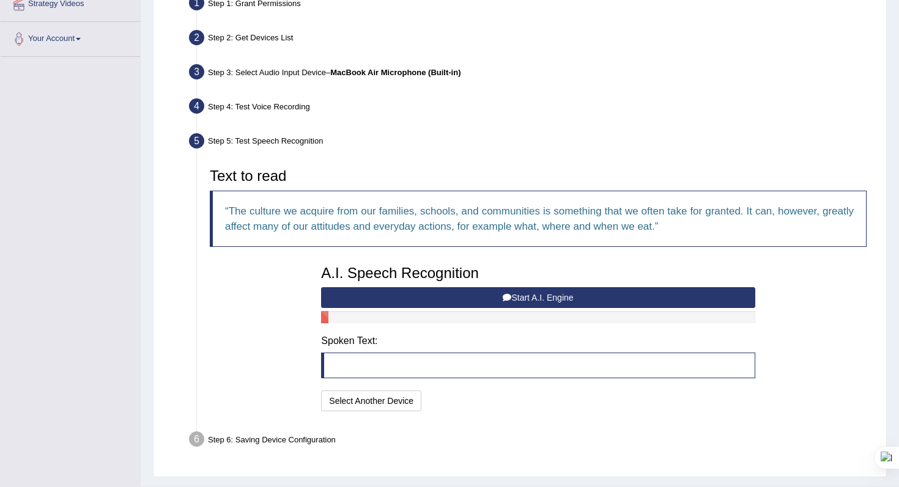
click at [531, 301] on button "Start A.I. Engine" at bounding box center [538, 297] width 434 height 21
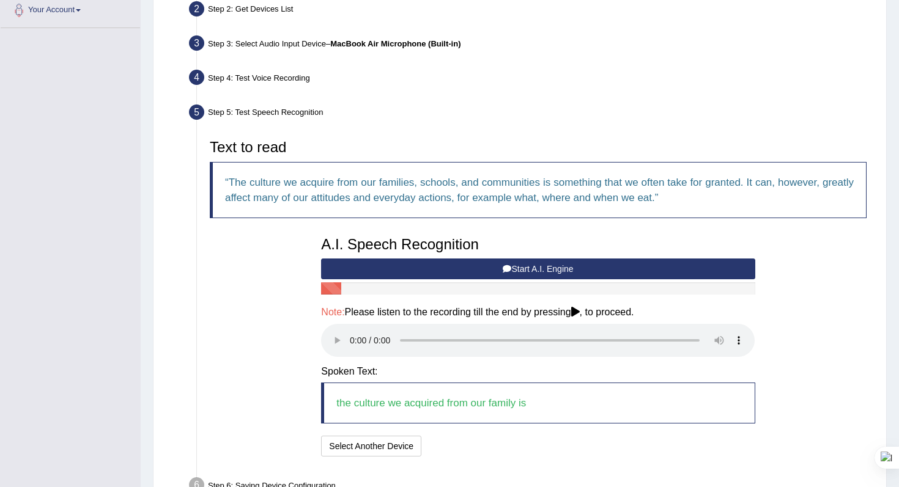
scroll to position [279, 0]
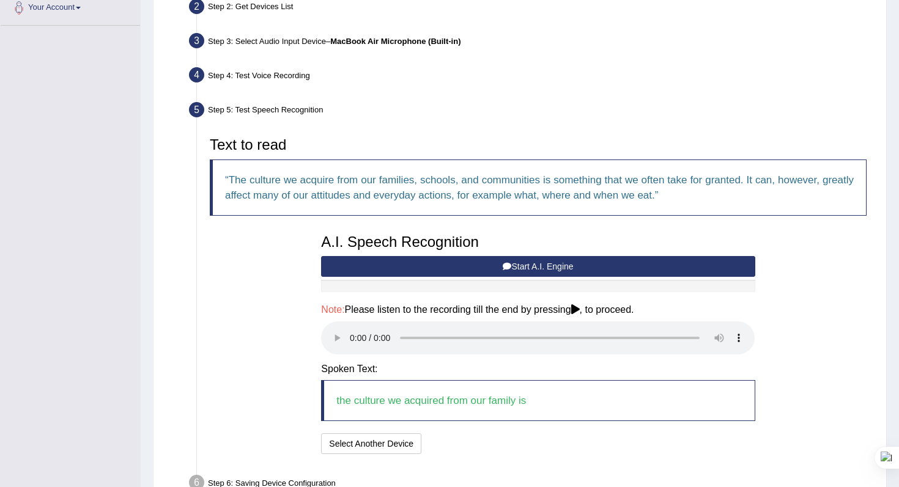
click at [530, 267] on button "Start A.I. Engine" at bounding box center [538, 266] width 434 height 21
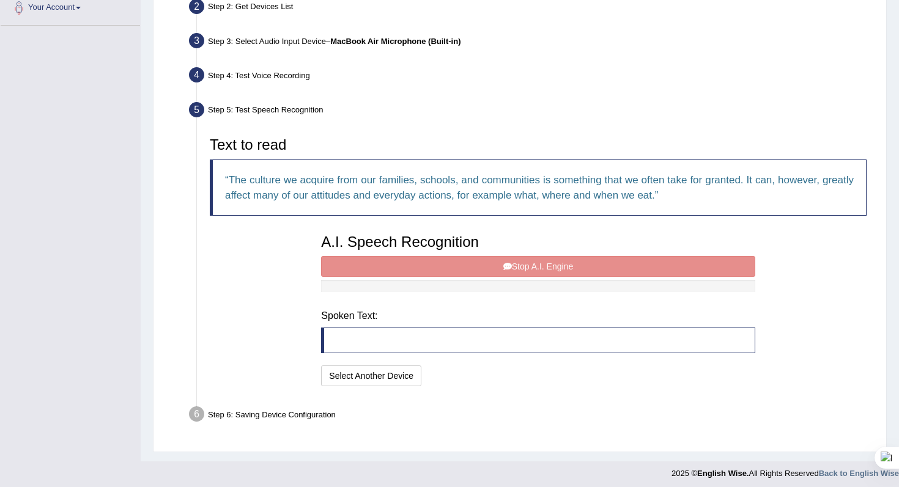
scroll to position [277, 0]
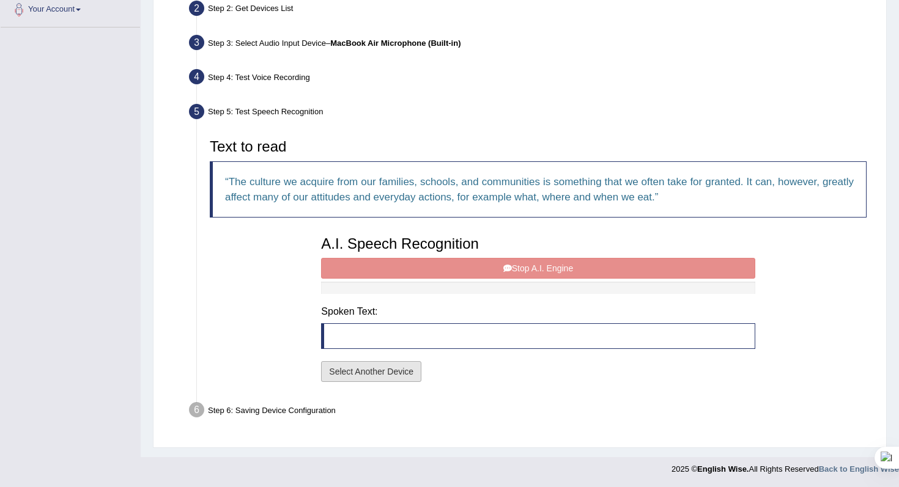
click at [392, 367] on button "Select Another Device" at bounding box center [371, 371] width 100 height 21
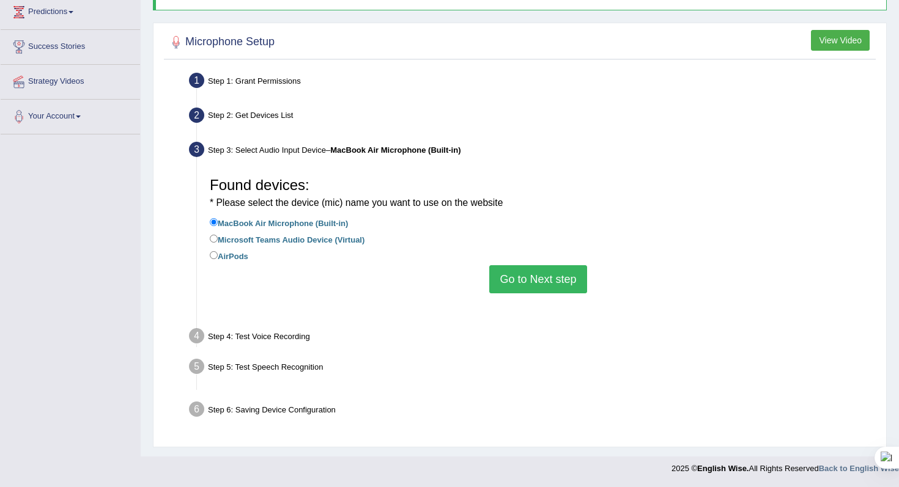
scroll to position [155, 0]
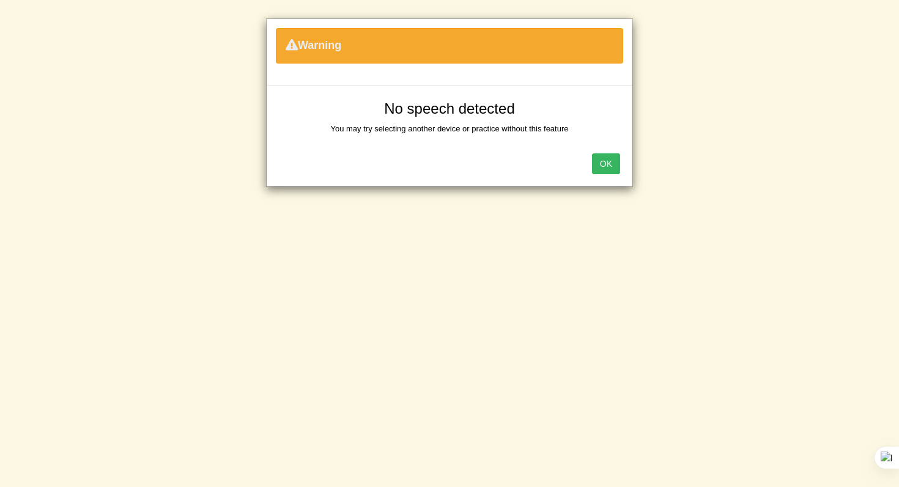
click at [607, 166] on button "OK" at bounding box center [606, 164] width 28 height 21
